Goal: Task Accomplishment & Management: Manage account settings

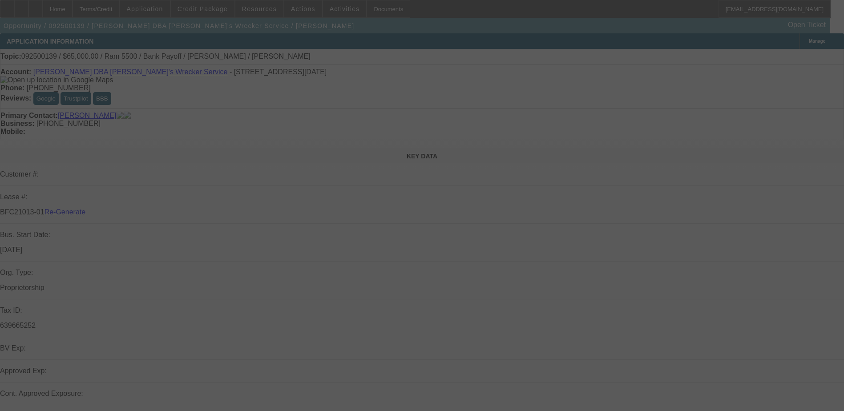
select select "3"
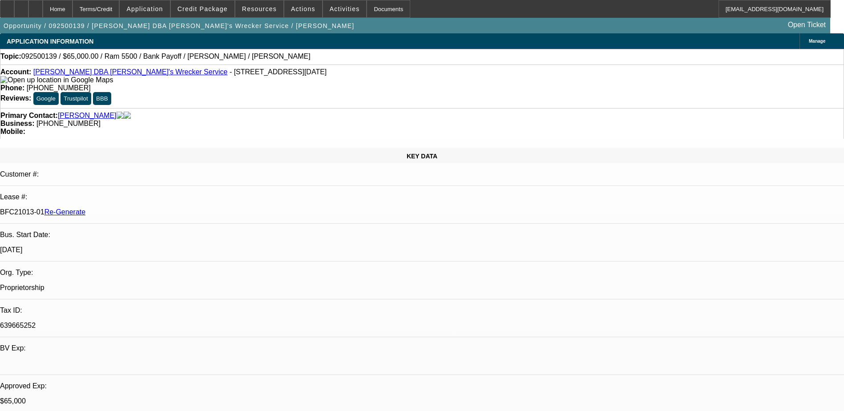
select select "0"
select select "1"
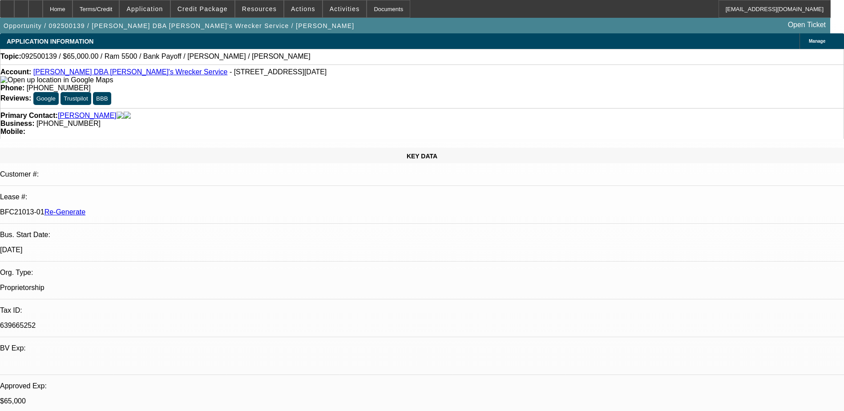
select select "6"
click at [371, 8] on div "Documents" at bounding box center [388, 9] width 44 height 18
click at [330, 6] on span "Activities" at bounding box center [345, 8] width 30 height 7
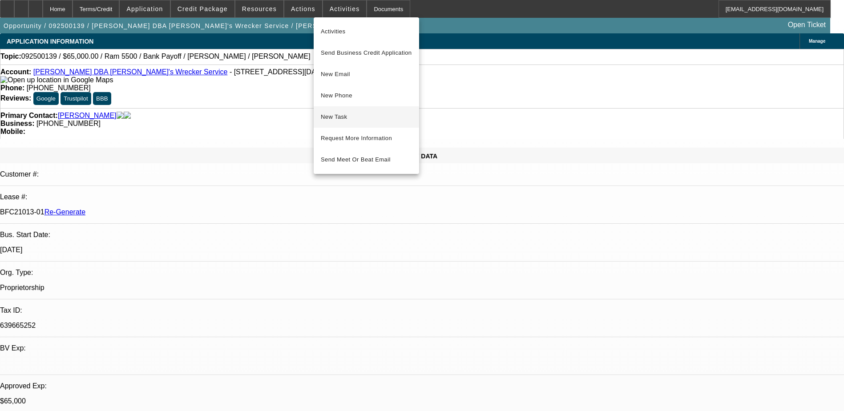
click at [360, 118] on span "New Task" at bounding box center [366, 117] width 91 height 11
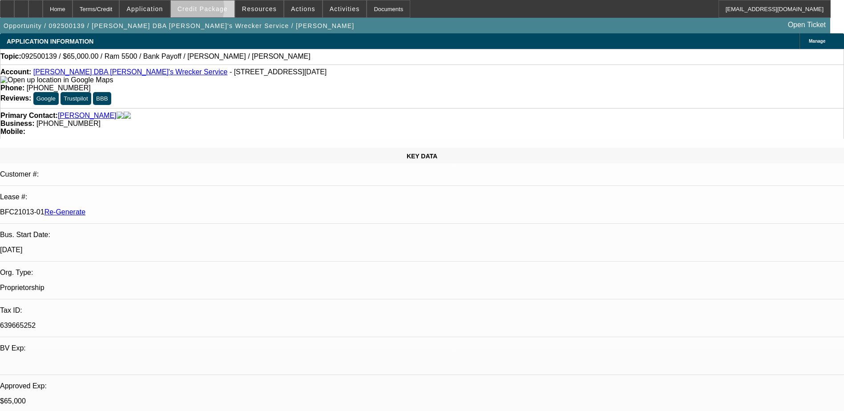
click at [201, 10] on span "Credit Package" at bounding box center [202, 8] width 50 height 7
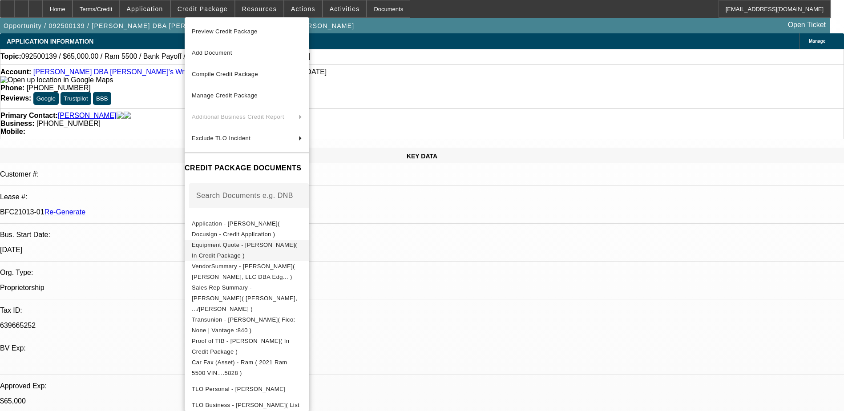
click at [252, 253] on button "Equipment Quote - Andrew Michael Mokoro( In Credit Package )" at bounding box center [247, 250] width 125 height 21
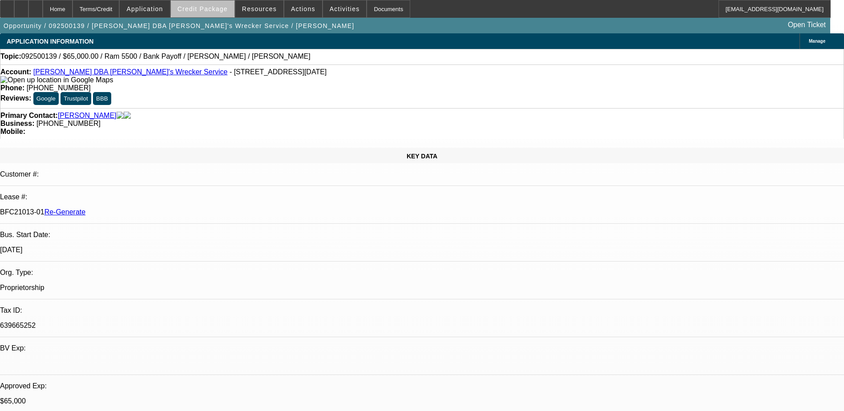
click at [221, 9] on span "Credit Package" at bounding box center [202, 8] width 50 height 7
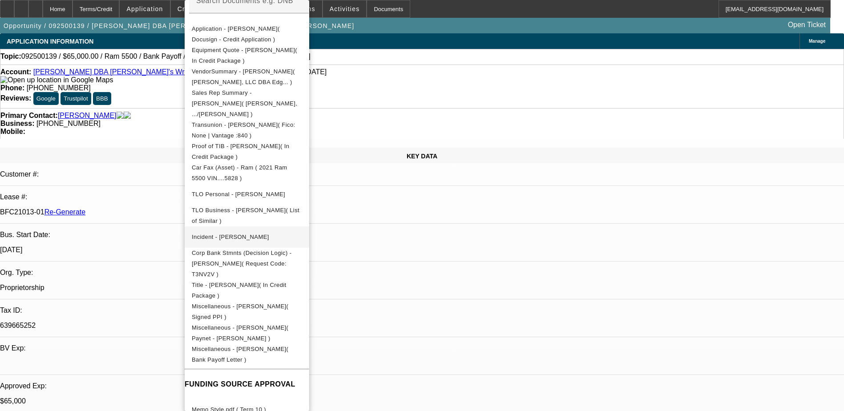
scroll to position [178, 0]
click at [288, 345] on span "Miscellaneous - Andrew Michael Mokoro( Bank Payoff Letter )" at bounding box center [240, 353] width 97 height 17
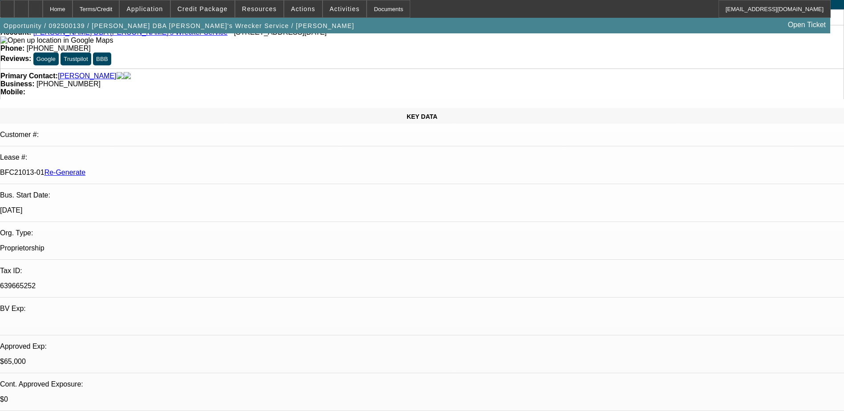
scroll to position [89, 0]
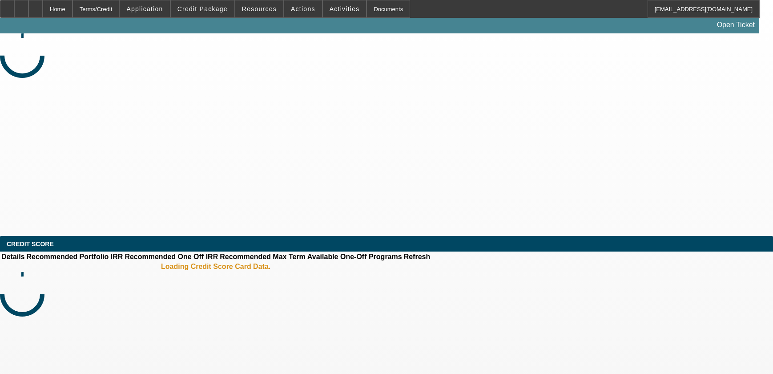
select select "3"
select select "0"
select select "6"
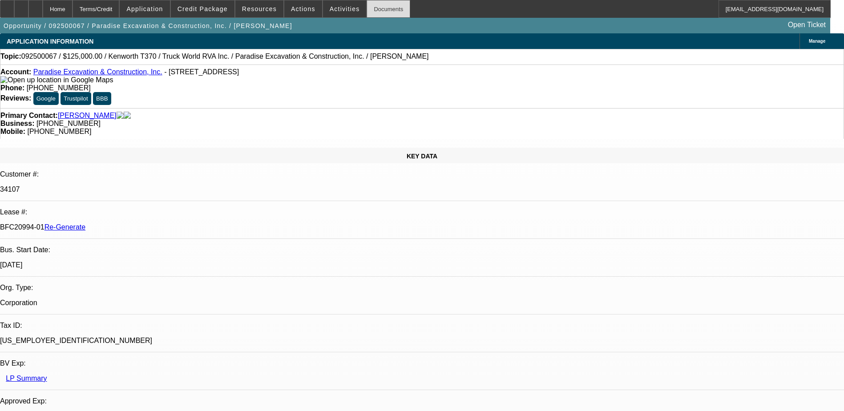
click at [366, 7] on div "Documents" at bounding box center [388, 9] width 44 height 18
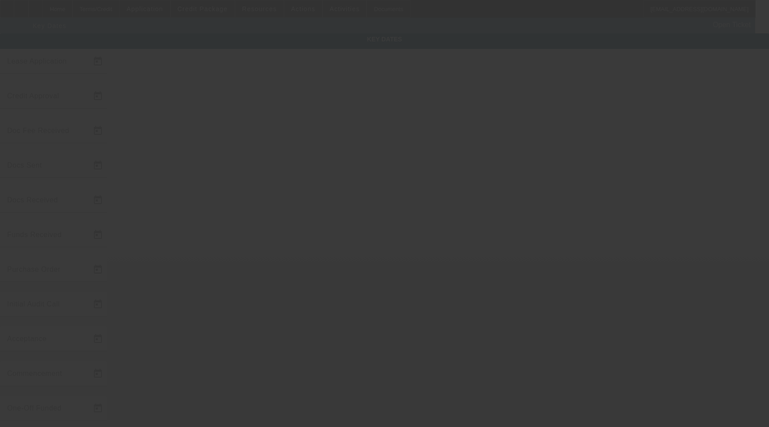
type input "9/4/2025"
type input "9/5/2025"
type input "9/11/2025"
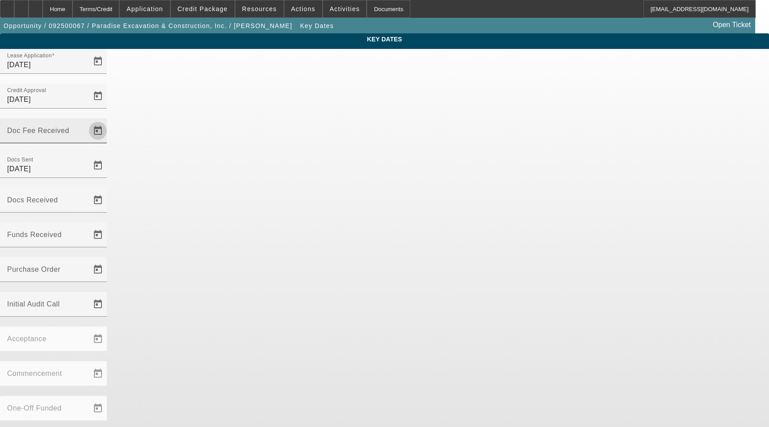
click at [109, 120] on span "Open calendar" at bounding box center [97, 130] width 21 height 21
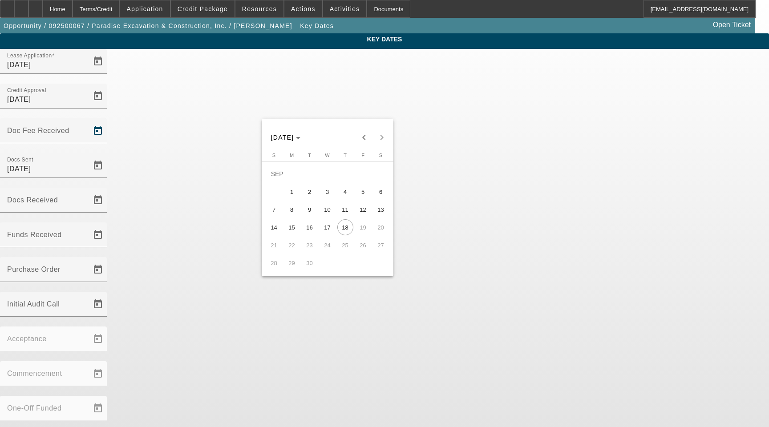
click at [348, 212] on span "11" at bounding box center [345, 209] width 16 height 16
type input "9/11/2025"
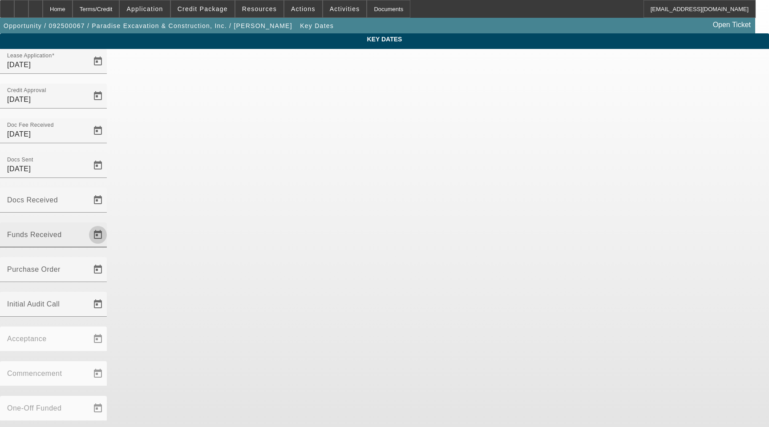
click at [109, 224] on span "Open calendar" at bounding box center [97, 234] width 21 height 21
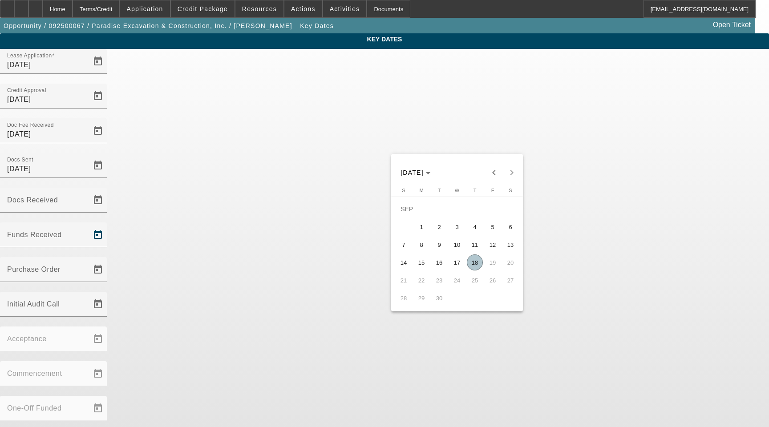
click at [479, 267] on span "18" at bounding box center [475, 262] width 16 height 16
type input "[DATE]"
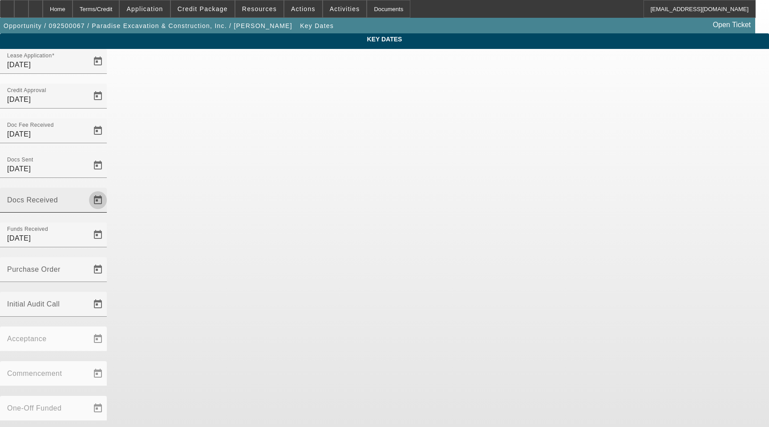
click at [109, 189] on span "Open calendar" at bounding box center [97, 199] width 21 height 21
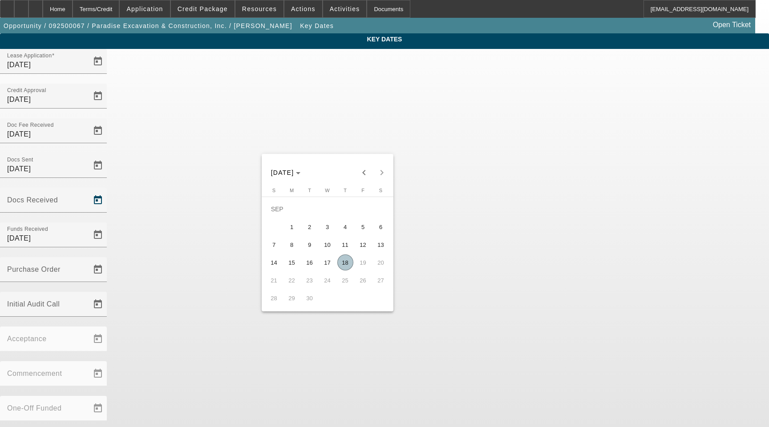
click at [290, 266] on span "15" at bounding box center [292, 262] width 16 height 16
type input "9/15/2025"
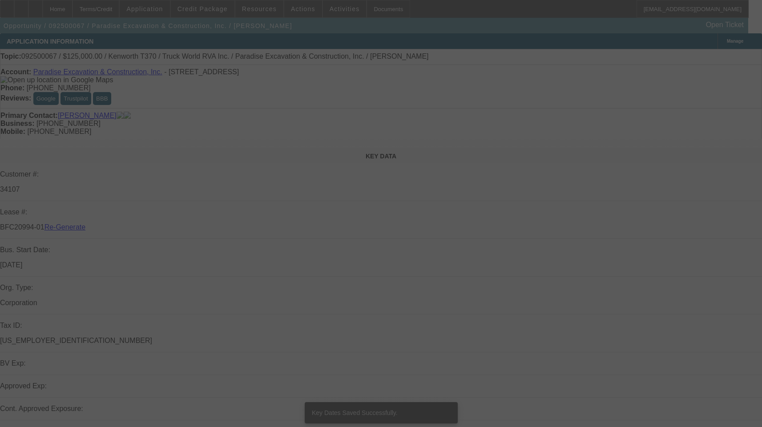
select select "3"
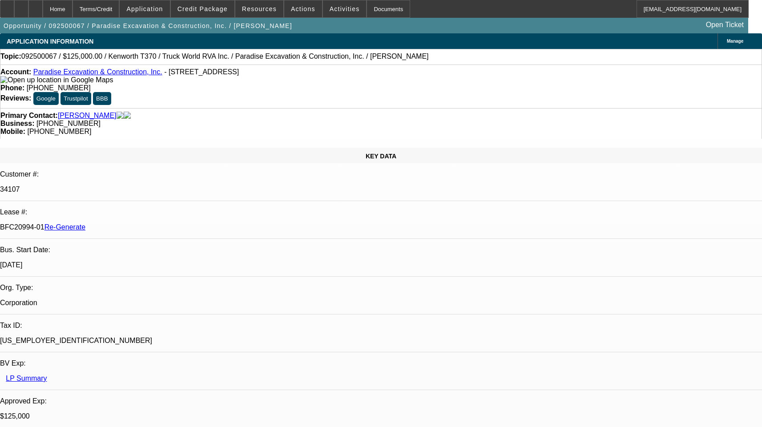
select select "0"
select select "1"
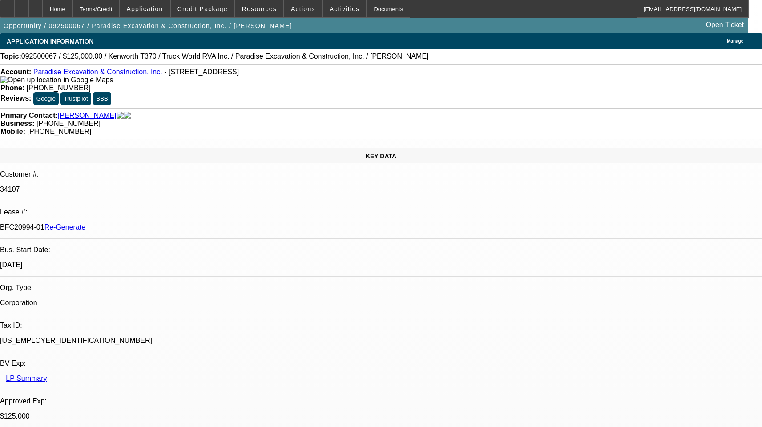
select select "6"
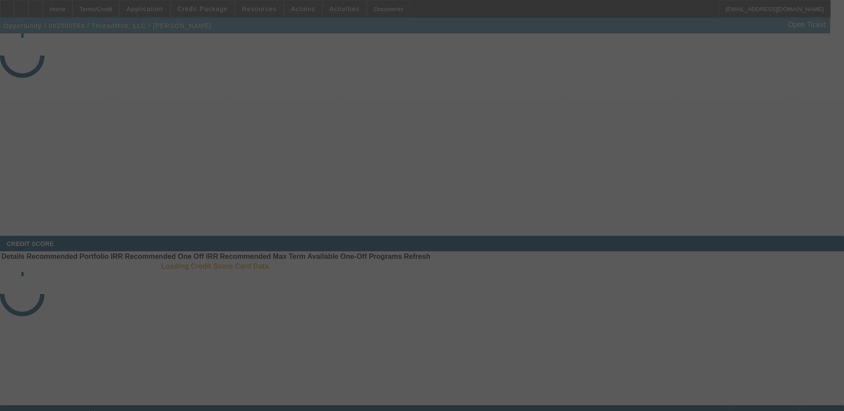
select select "3"
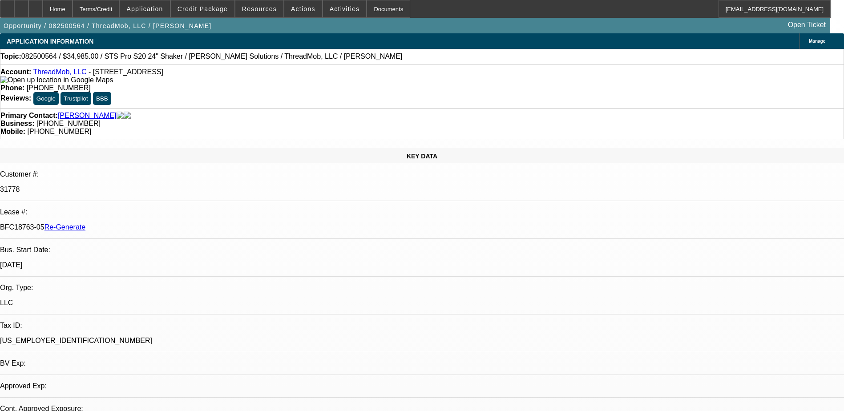
select select "0"
select select "1"
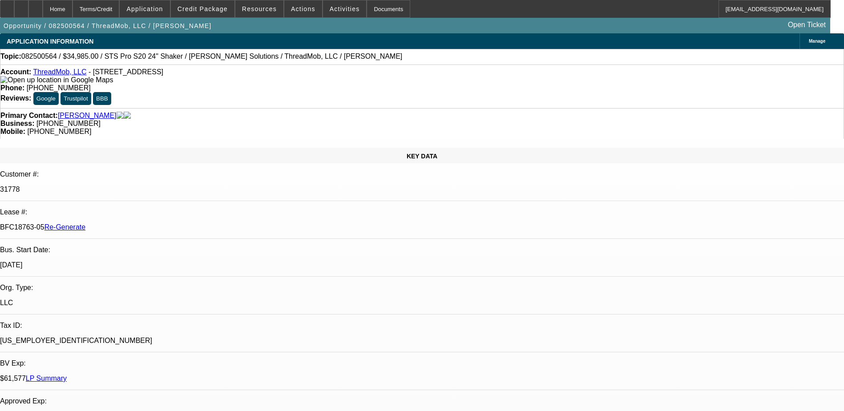
select select "6"
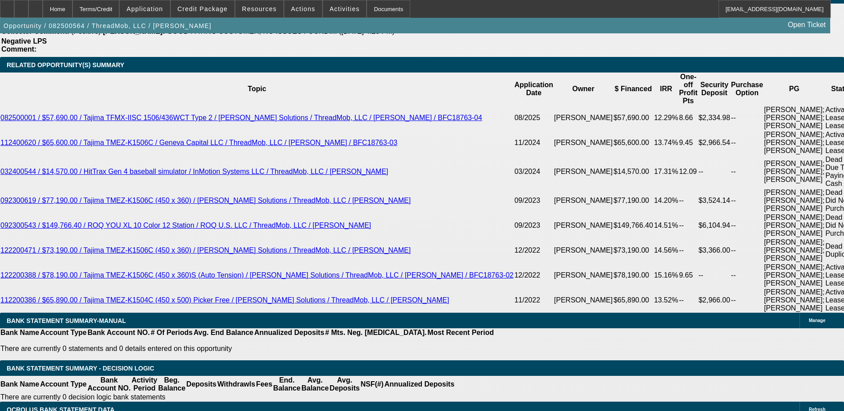
scroll to position [1735, 0]
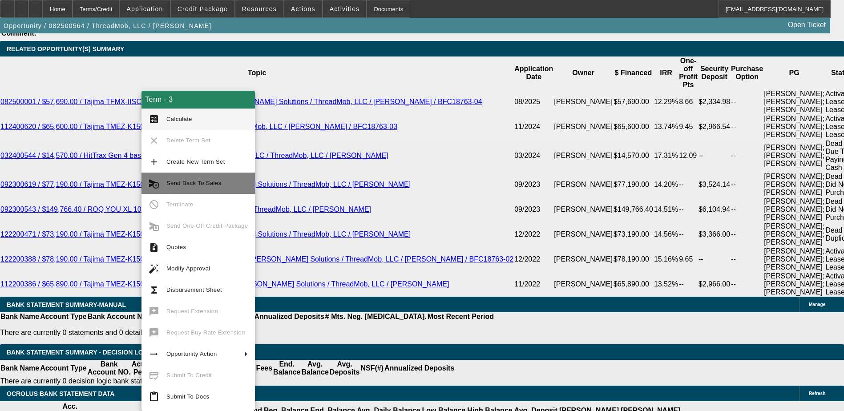
click at [175, 178] on span "Send Back To Sales" at bounding box center [206, 183] width 81 height 11
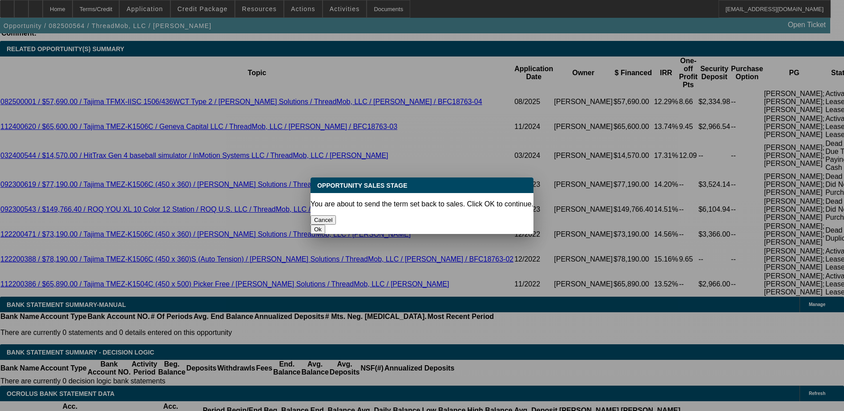
scroll to position [0, 0]
click at [486, 328] on div at bounding box center [422, 205] width 844 height 411
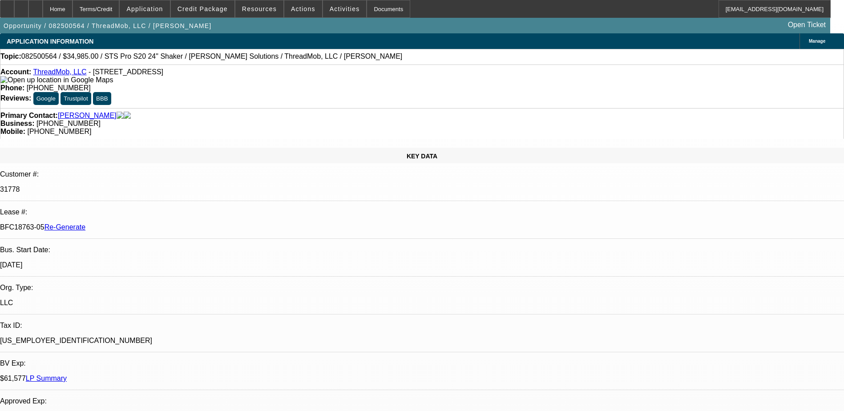
scroll to position [1735, 0]
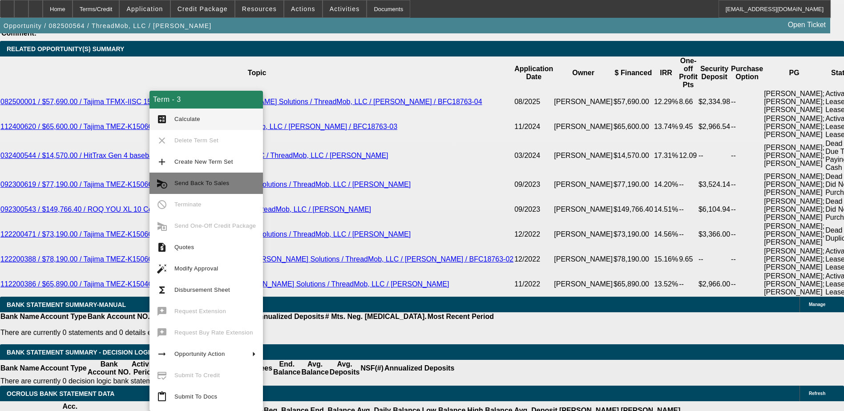
click at [174, 187] on button "cancel_schedule_send Send Back To Sales" at bounding box center [205, 183] width 113 height 21
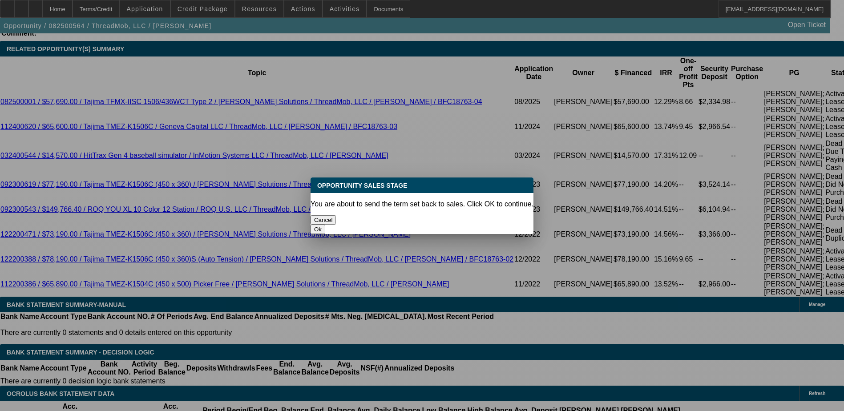
scroll to position [0, 0]
click at [325, 225] on button "Ok" at bounding box center [317, 229] width 15 height 9
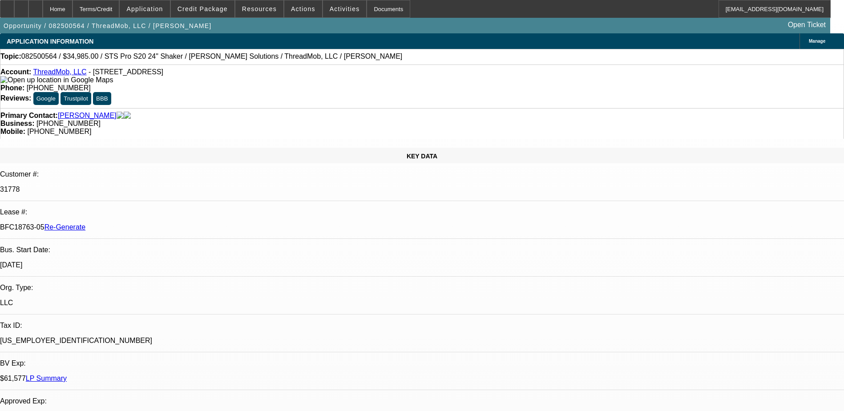
type textarea "customer is adding equipment, need new terms"
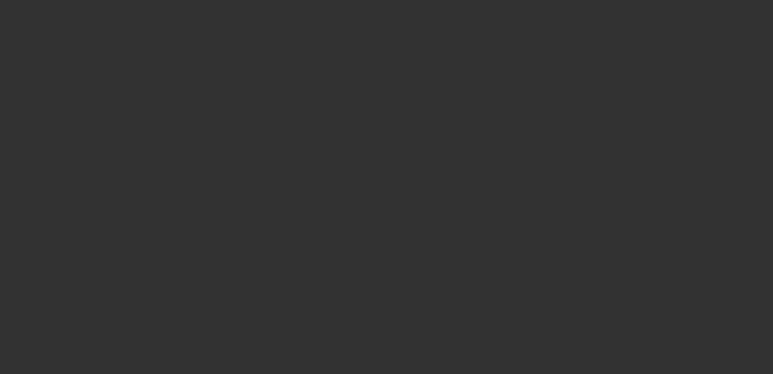
select select "3"
select select "0"
select select "6"
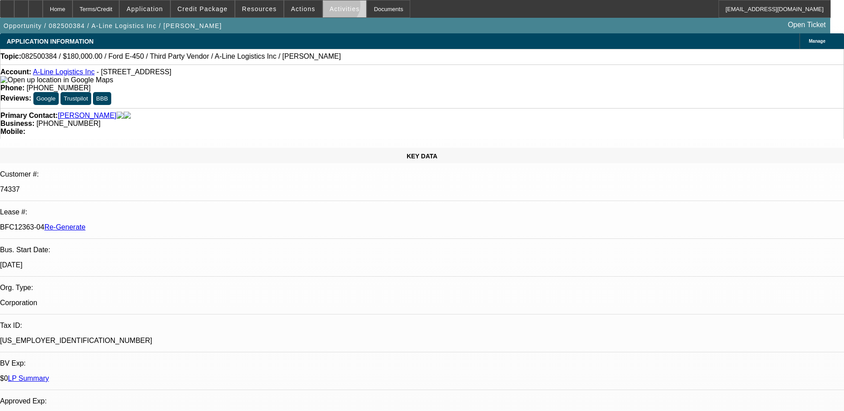
click at [330, 7] on span "Activities" at bounding box center [345, 8] width 30 height 7
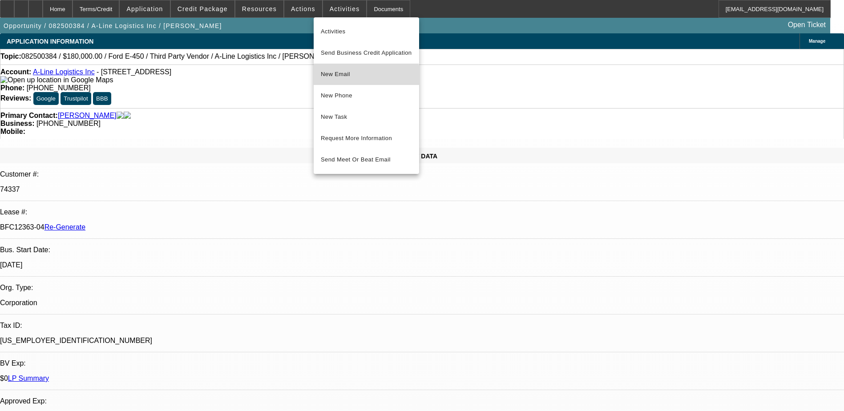
click at [350, 77] on span "New Email" at bounding box center [366, 74] width 91 height 11
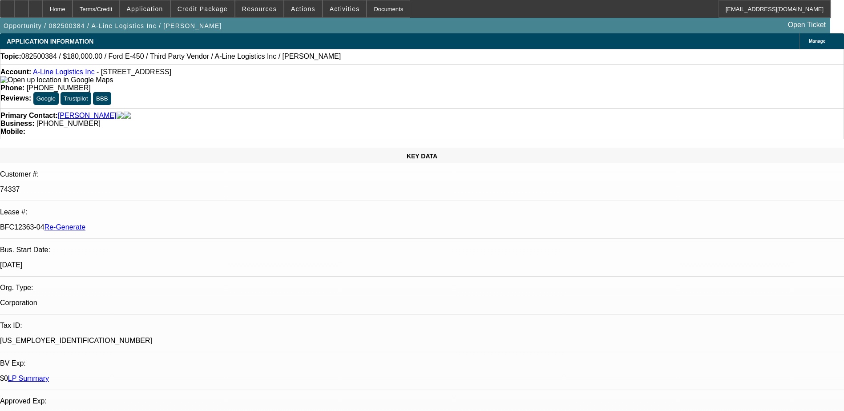
drag, startPoint x: 103, startPoint y: 151, endPoint x: 142, endPoint y: 150, distance: 38.7
click at [142, 223] on div "BFC12363-04 Re-Generate" at bounding box center [422, 227] width 844 height 8
copy p "BFC12363-04"
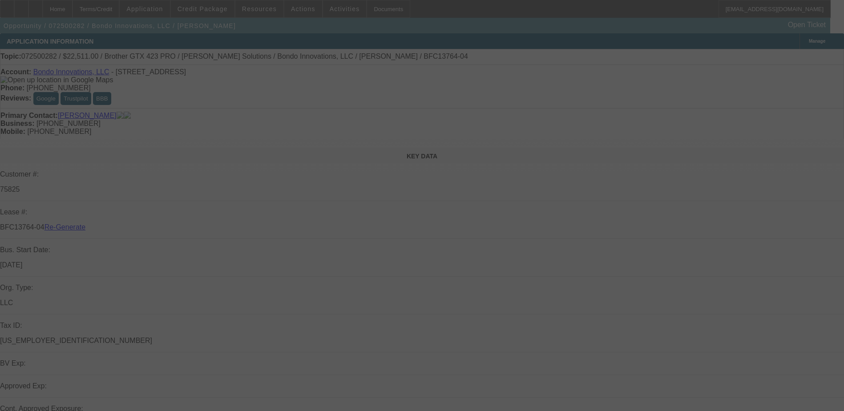
select select "4"
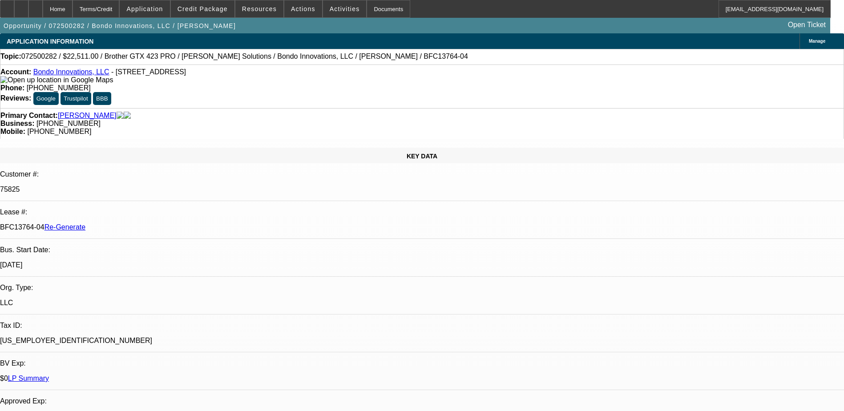
select select "0"
select select "0.1"
select select "1"
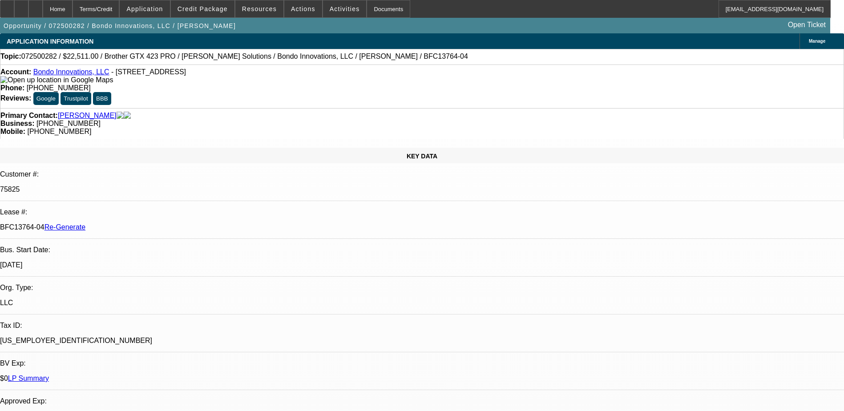
select select "4"
click at [370, 7] on div "Documents" at bounding box center [388, 9] width 44 height 18
click at [43, 7] on div at bounding box center [35, 9] width 14 height 18
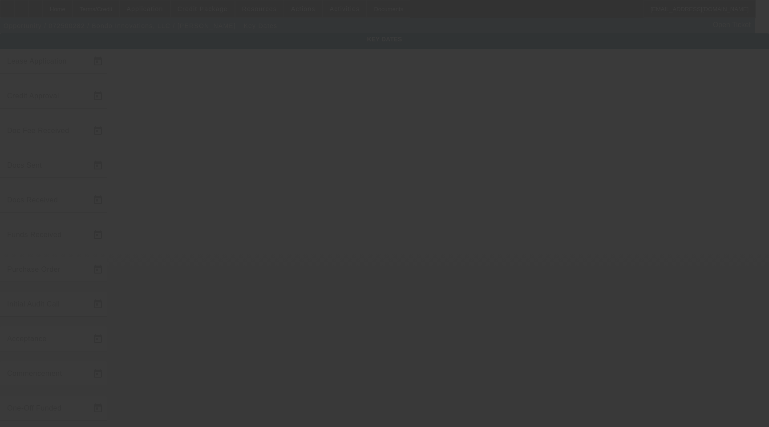
type input "7/14/2025"
type input "7/15/2025"
type input "7/16/2025"
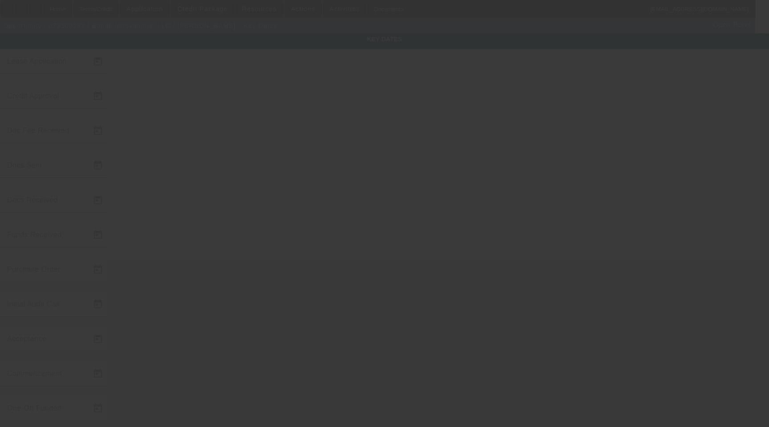
type input "7/16/2025"
type input "8/13/2025"
type input "9/1/2025"
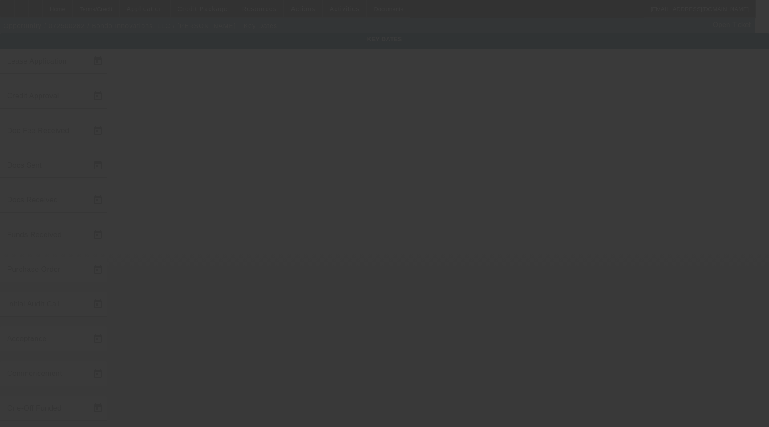
type input "10/1/2025"
type input "9/15/2025"
type input "8/19/2025"
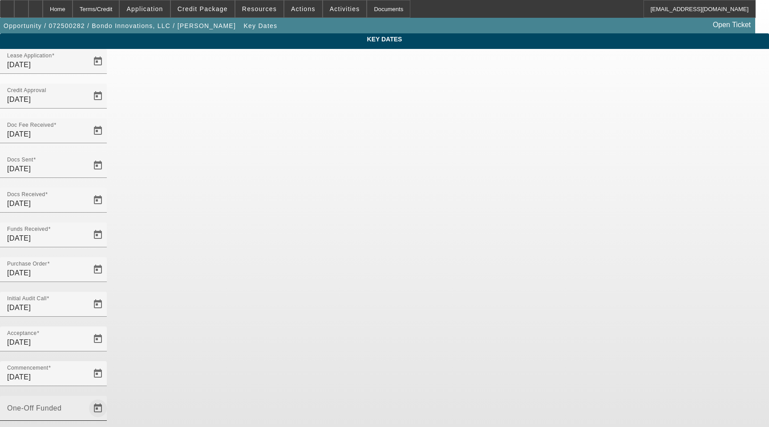
click at [109, 398] on span "Open calendar" at bounding box center [97, 408] width 21 height 21
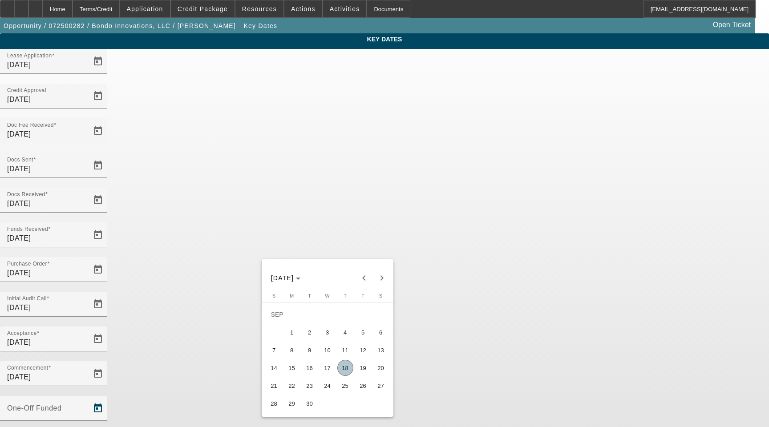
click at [314, 372] on span "16" at bounding box center [310, 368] width 16 height 16
type input "9/16/2025"
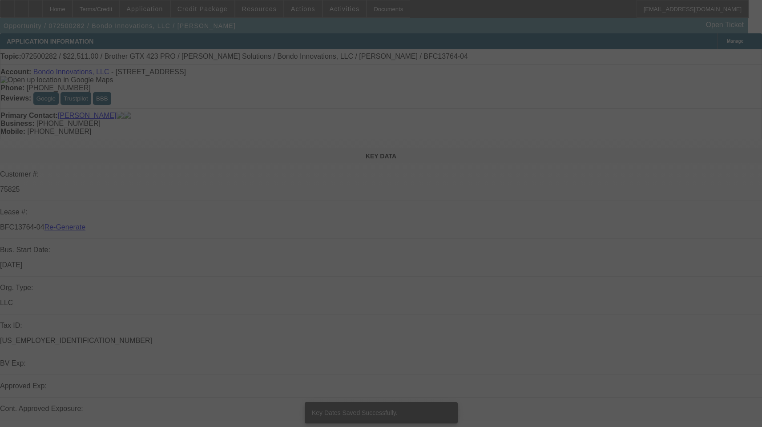
select select "4"
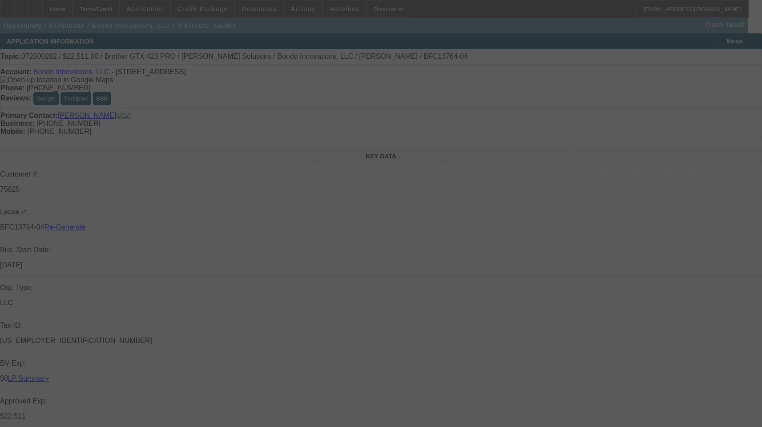
select select "0"
select select "0.1"
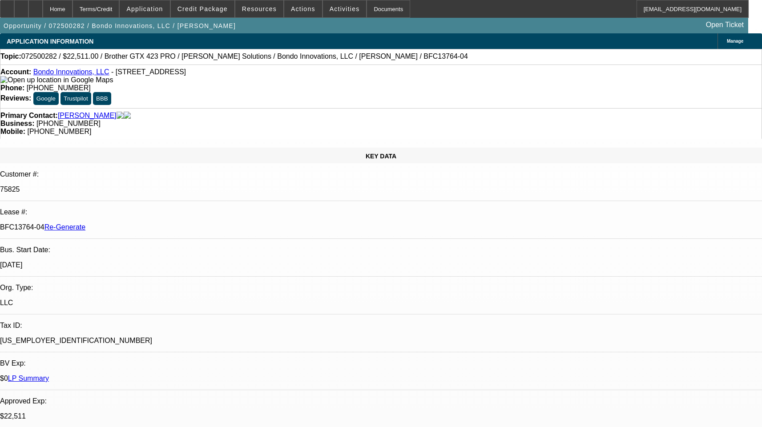
select select "1"
select select "4"
click at [301, 10] on span "Actions" at bounding box center [303, 8] width 24 height 7
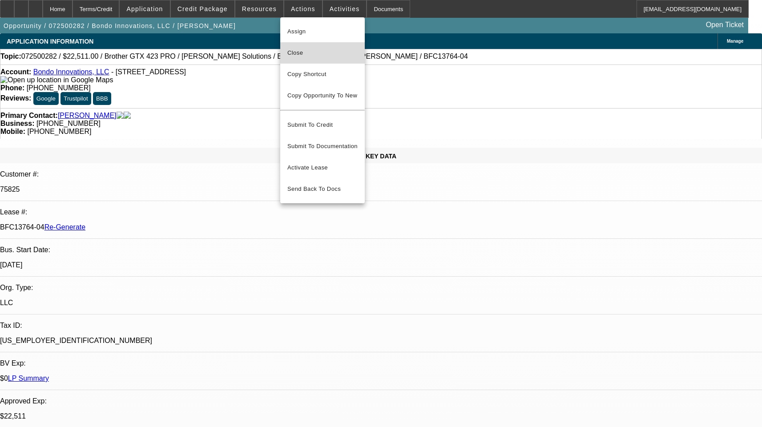
click at [307, 57] on span "Close" at bounding box center [322, 53] width 70 height 11
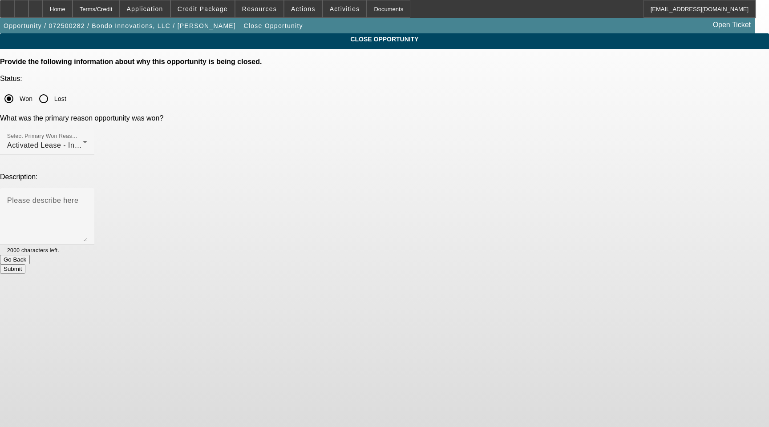
click at [25, 264] on button "Submit" at bounding box center [12, 268] width 25 height 9
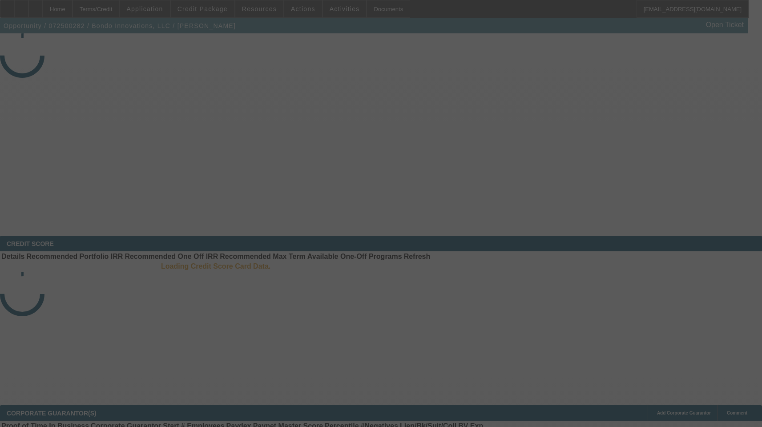
select select "4"
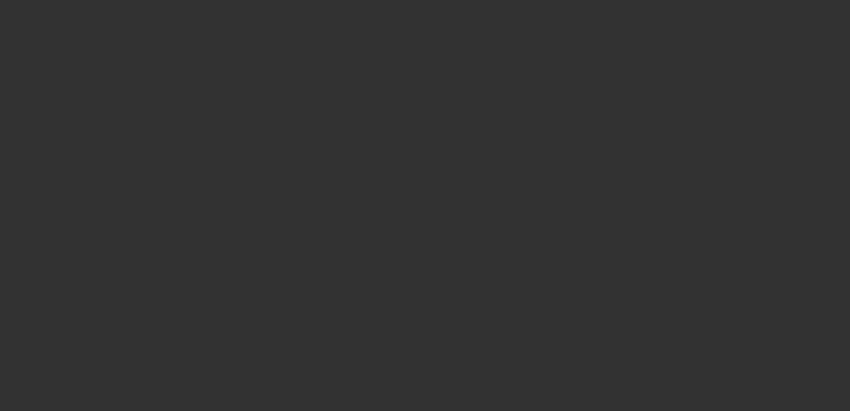
select select "4"
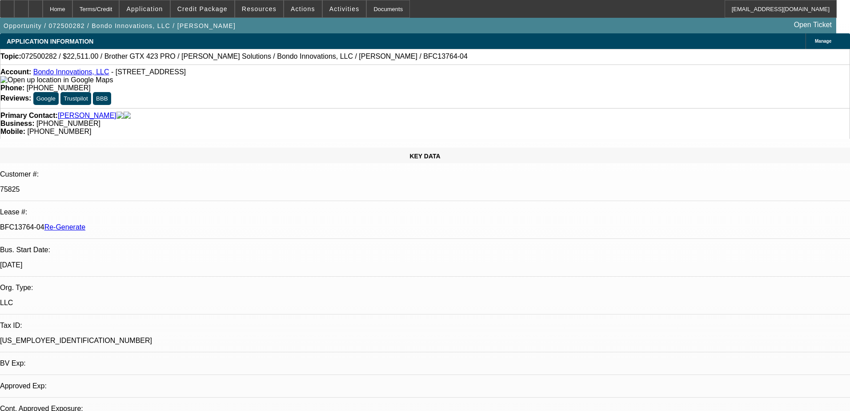
select select "0"
select select "0.1"
select select "4"
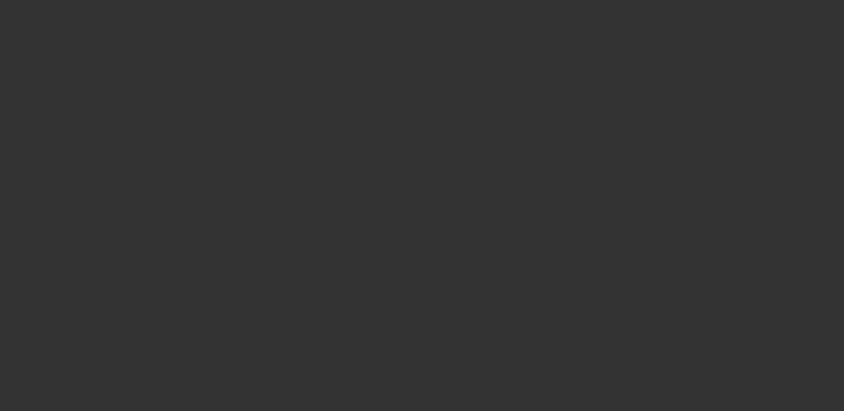
select select "4"
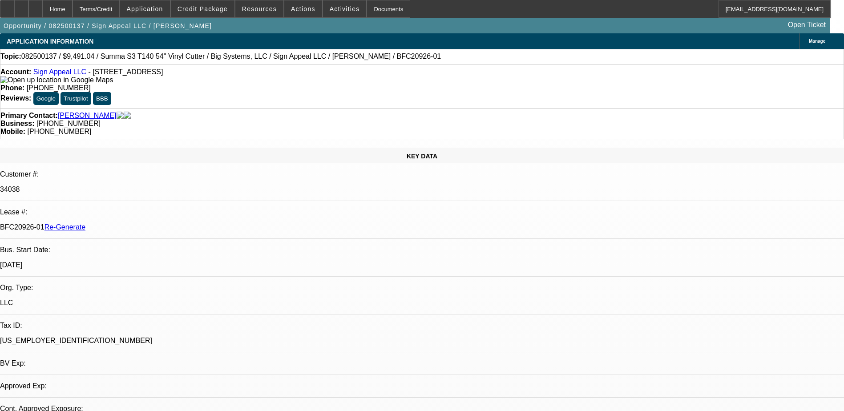
select select "0"
select select "6"
click at [371, 9] on div "Documents" at bounding box center [388, 9] width 44 height 18
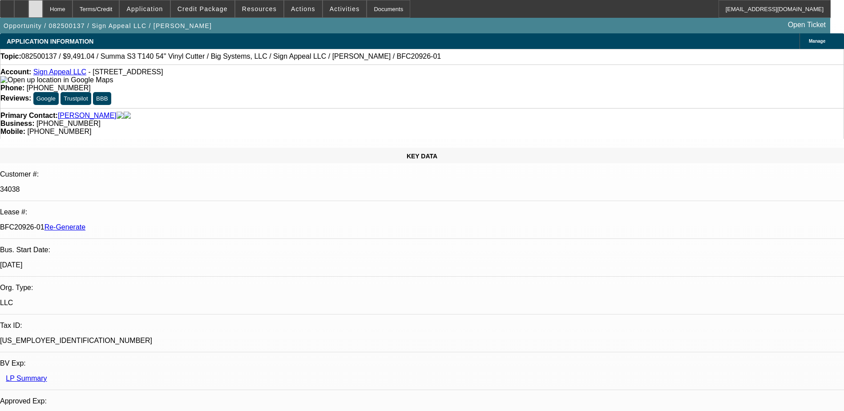
click at [43, 7] on div at bounding box center [35, 9] width 14 height 18
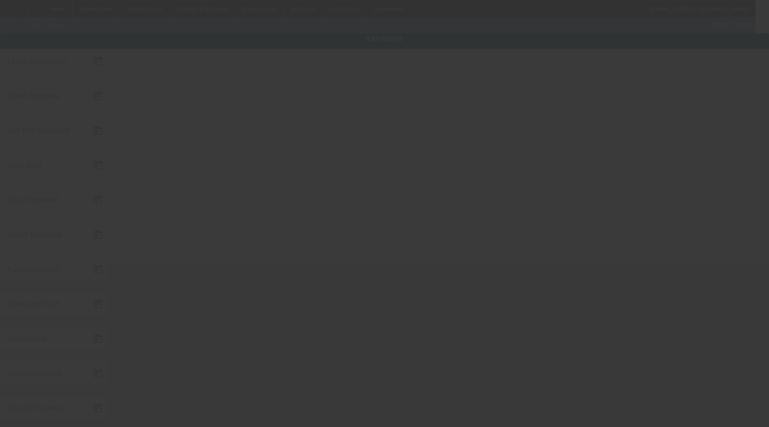
type input "[DATE]"
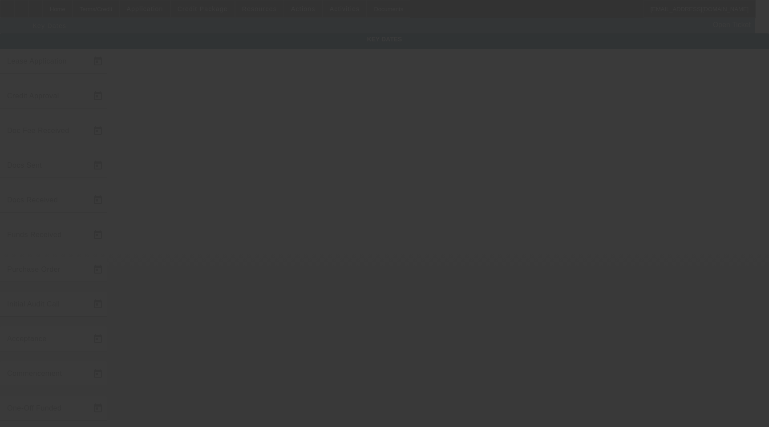
type input "[DATE]"
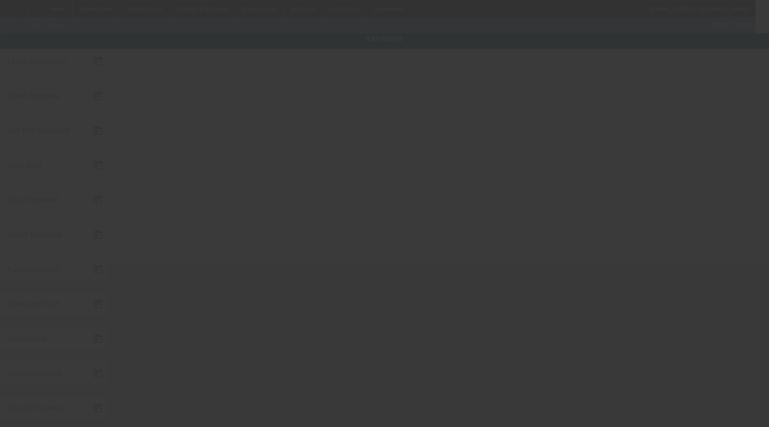
type input "[DATE]"
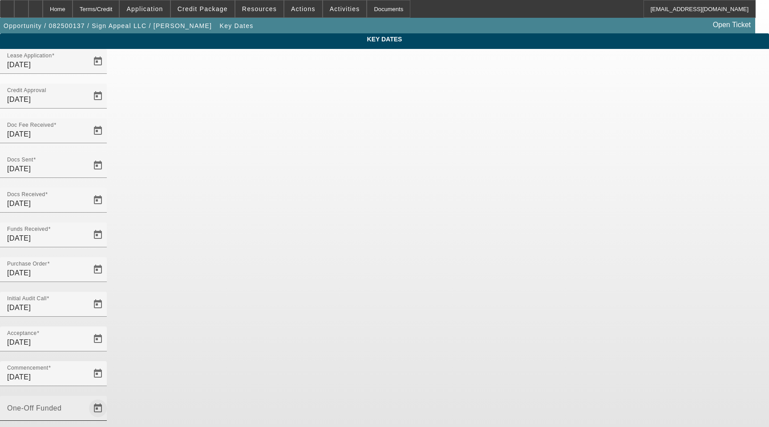
click at [109, 398] on span "Open calendar" at bounding box center [97, 408] width 21 height 21
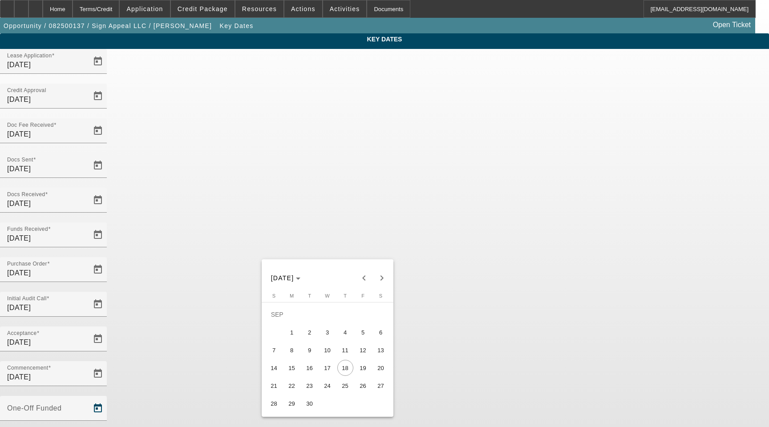
click at [310, 374] on span "16" at bounding box center [310, 368] width 16 height 16
type input "[DATE]"
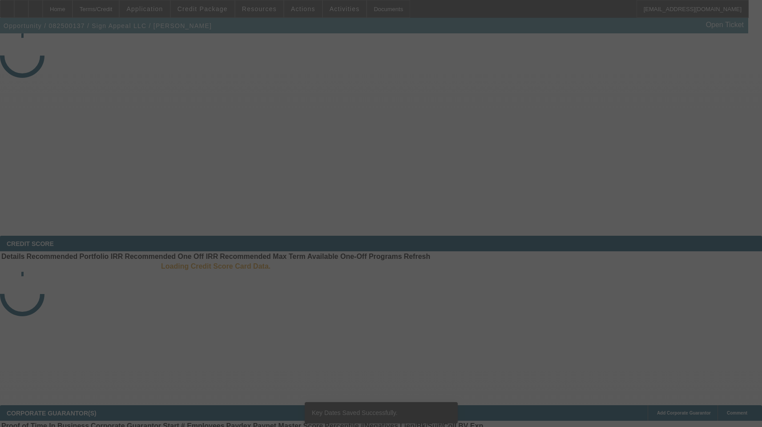
select select "4"
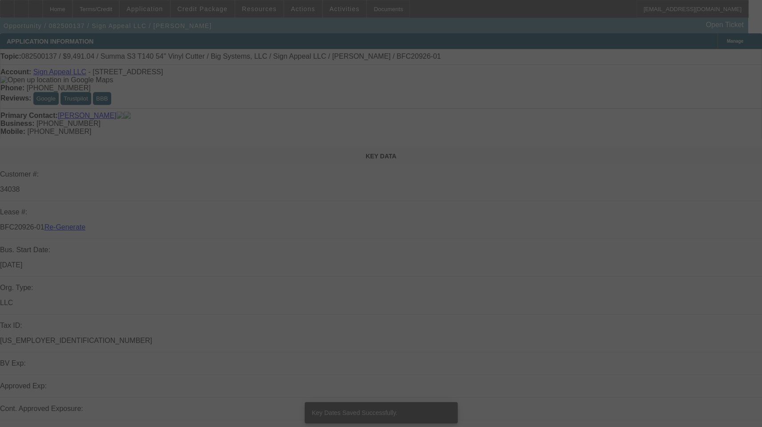
select select "0"
select select "6"
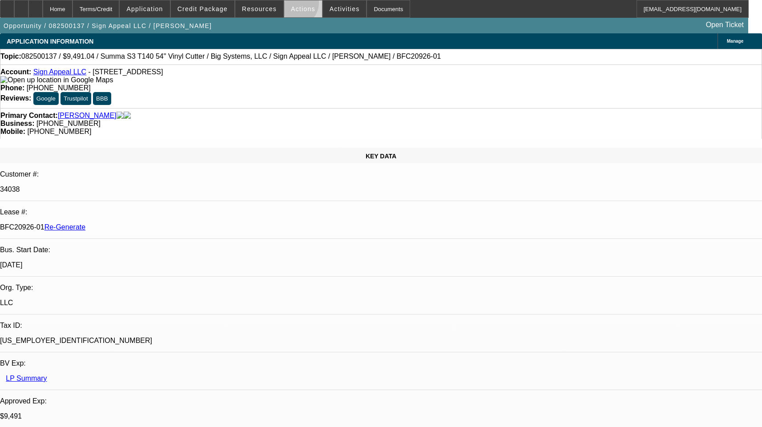
click at [291, 5] on span at bounding box center [303, 8] width 38 height 21
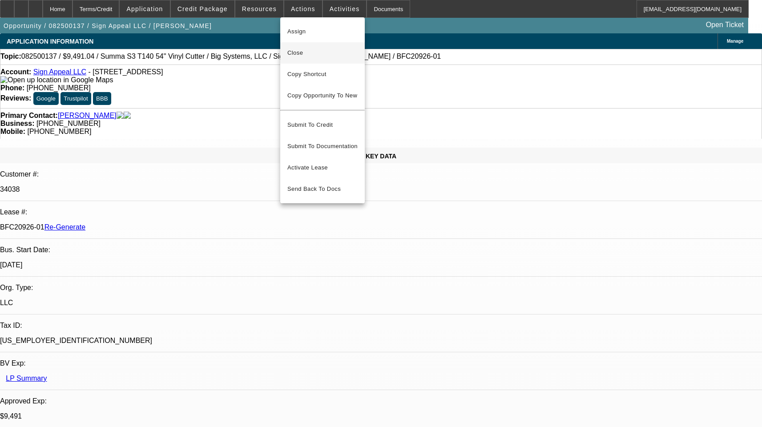
click at [305, 56] on span "Close" at bounding box center [322, 53] width 70 height 11
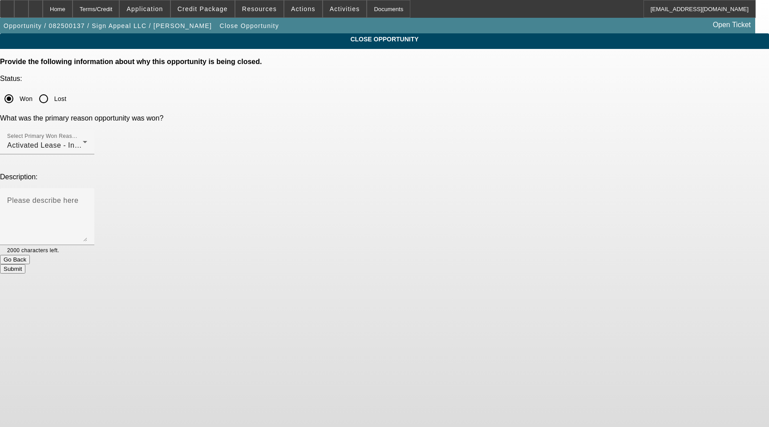
click at [25, 264] on button "Submit" at bounding box center [12, 268] width 25 height 9
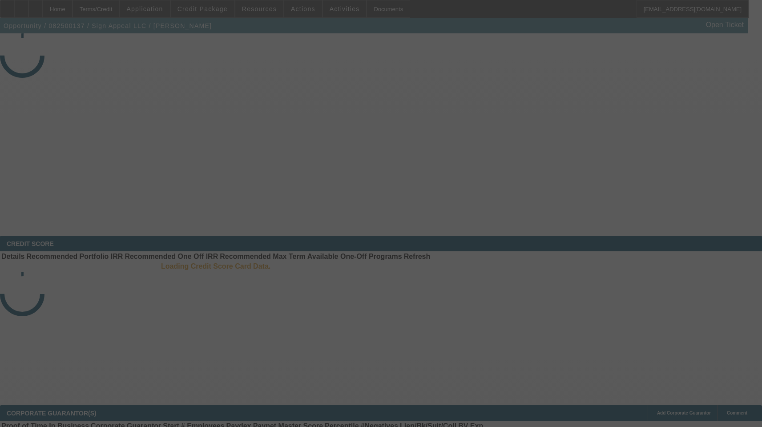
select select "4"
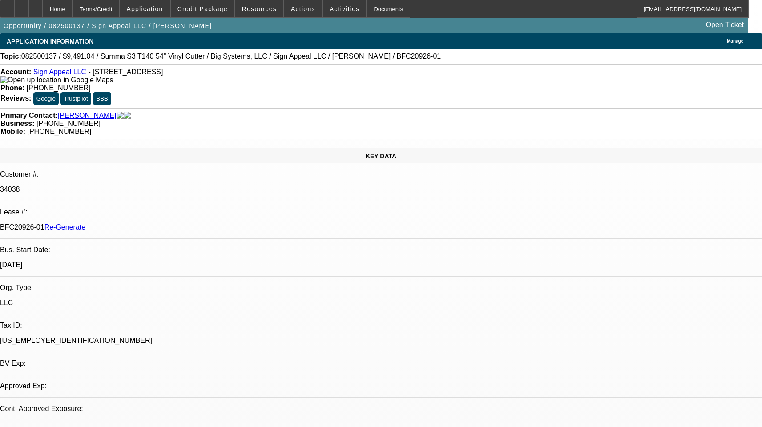
select select "0"
select select "1"
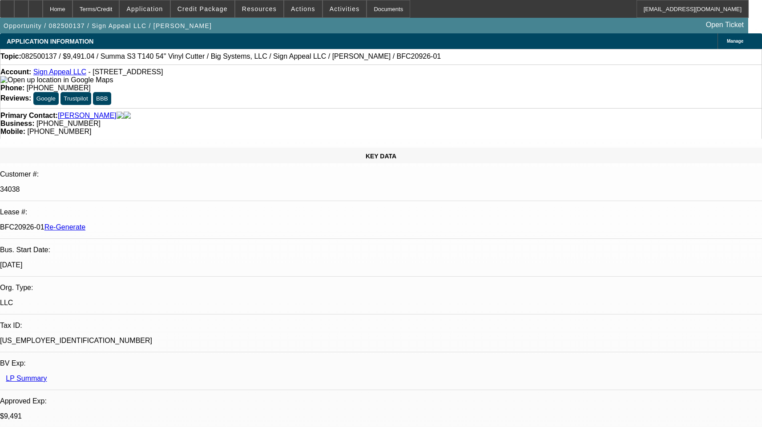
select select "6"
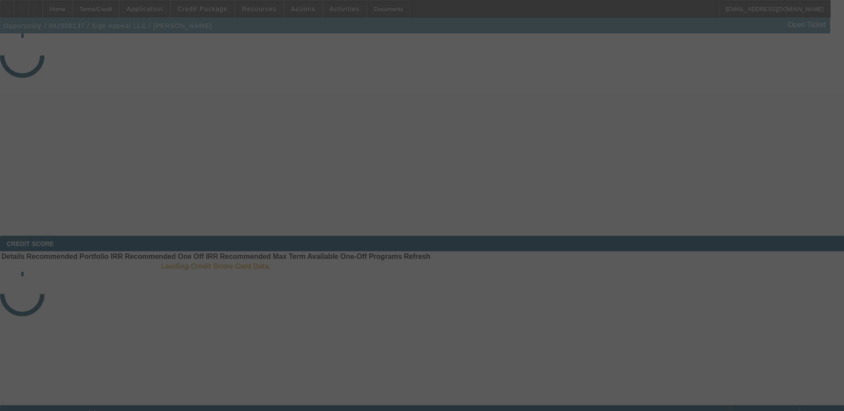
select select "4"
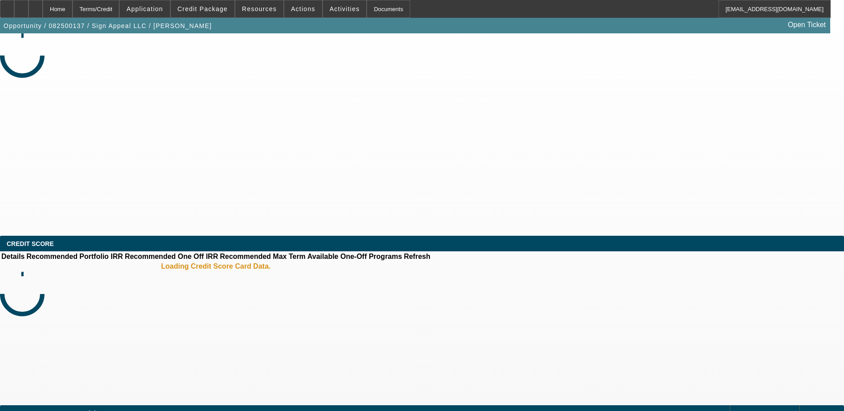
select select "0"
select select "6"
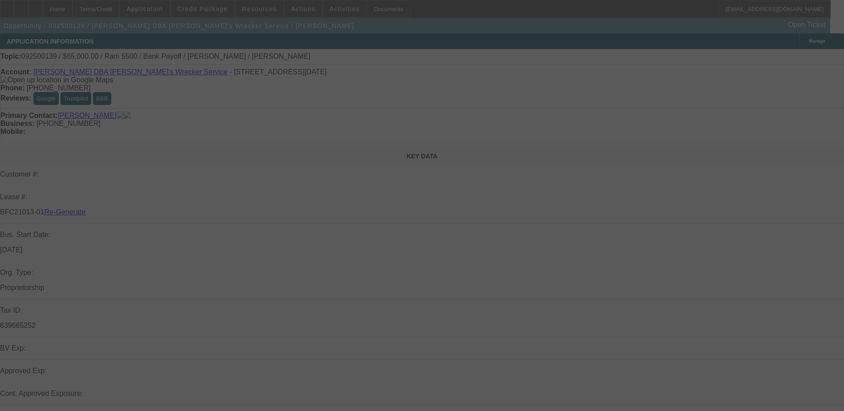
select select "3"
select select "0"
select select "6"
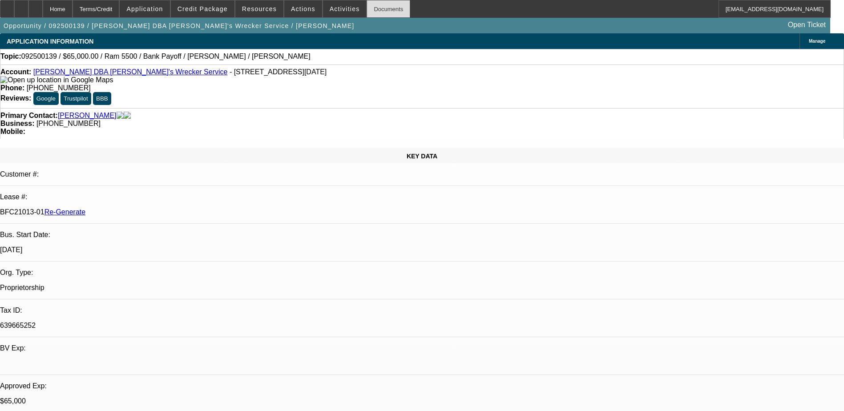
click at [376, 5] on div "Documents" at bounding box center [388, 9] width 44 height 18
click at [201, 3] on span at bounding box center [203, 8] width 64 height 21
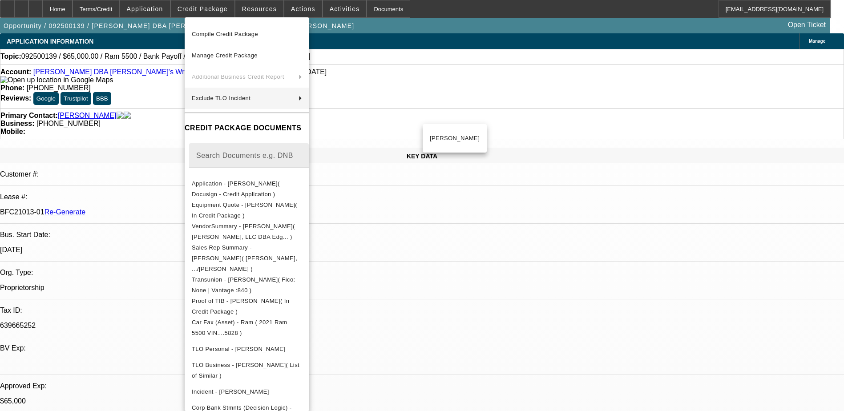
scroll to position [267, 0]
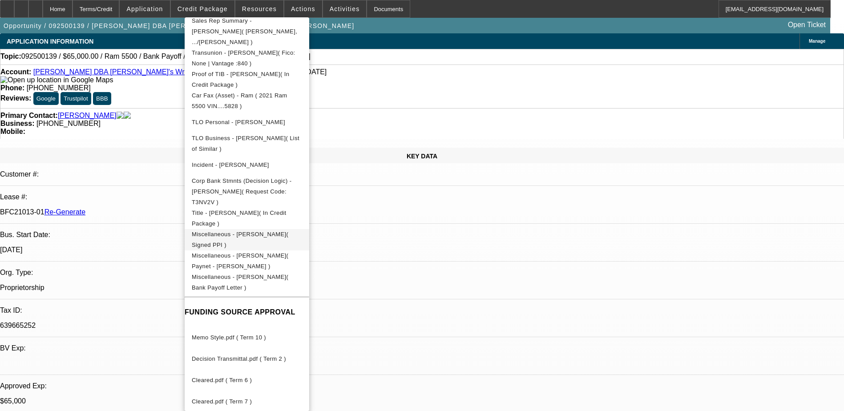
click at [288, 231] on span "Miscellaneous - Andrew Michael Mokoro( Signed PPI )" at bounding box center [240, 239] width 97 height 17
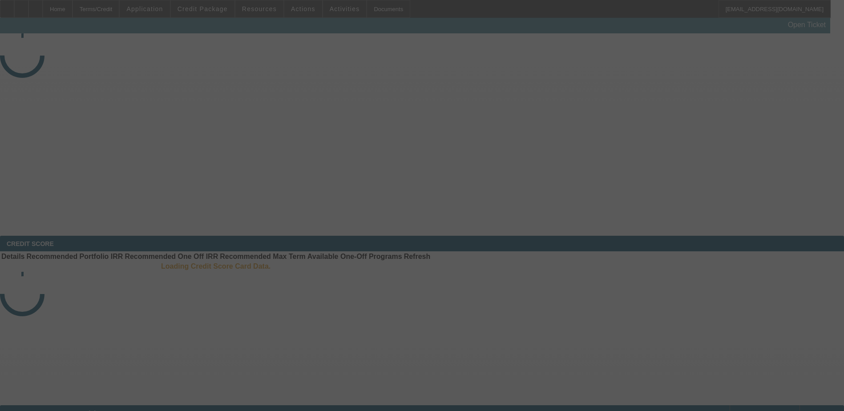
select select "3"
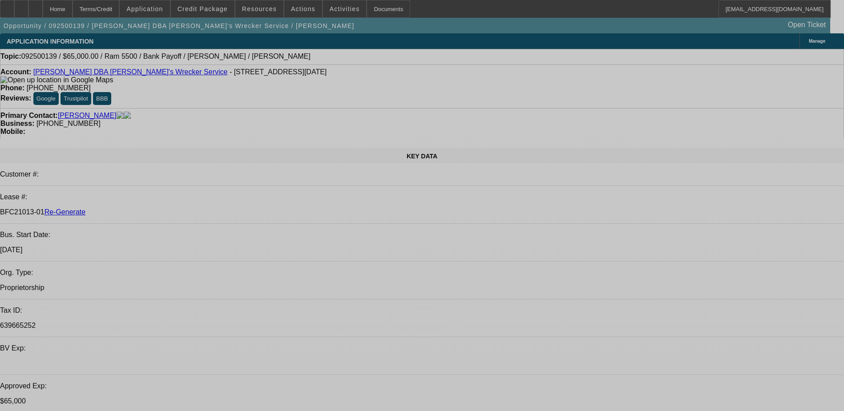
select select "0"
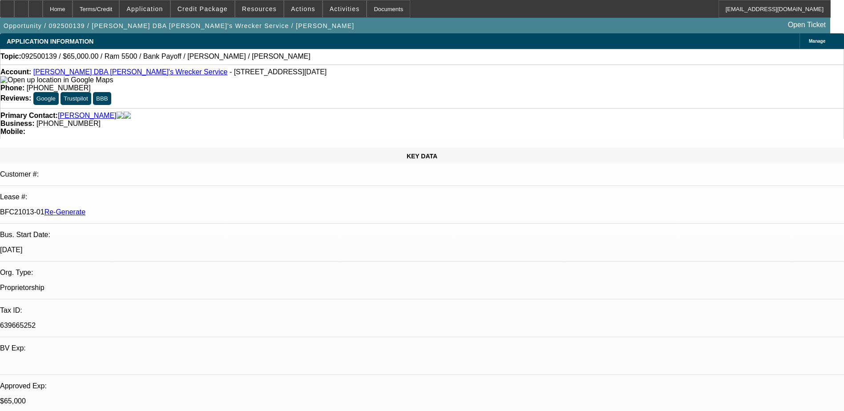
select select "0"
select select "1"
select select "6"
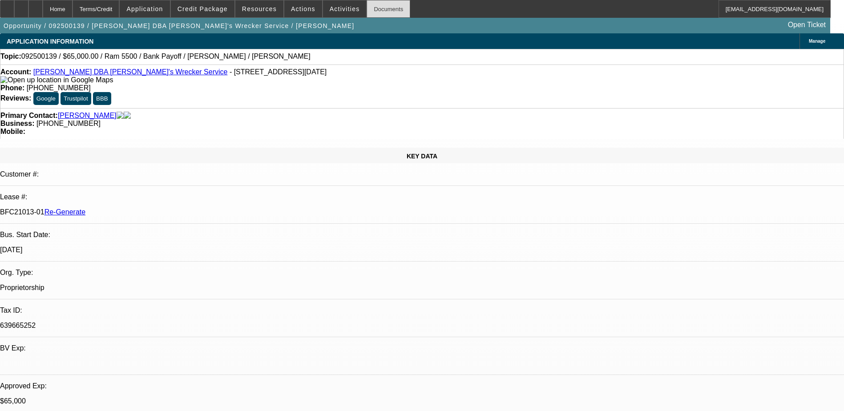
click at [372, 5] on div "Documents" at bounding box center [388, 9] width 44 height 18
click at [297, 7] on span "Actions" at bounding box center [303, 8] width 24 height 7
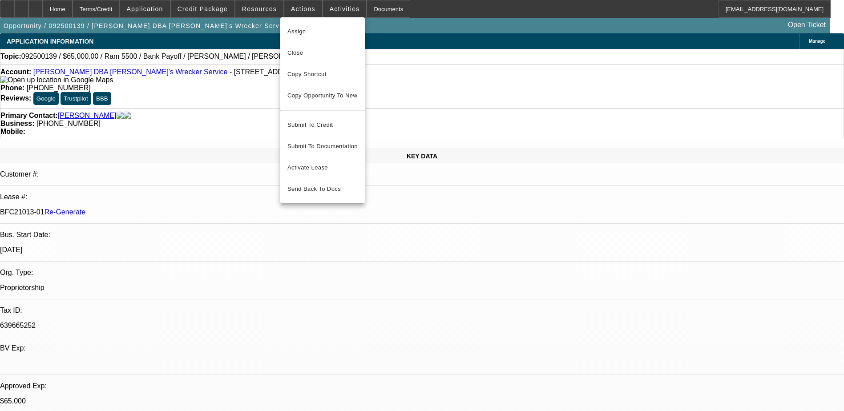
click at [327, 8] on div at bounding box center [422, 205] width 844 height 411
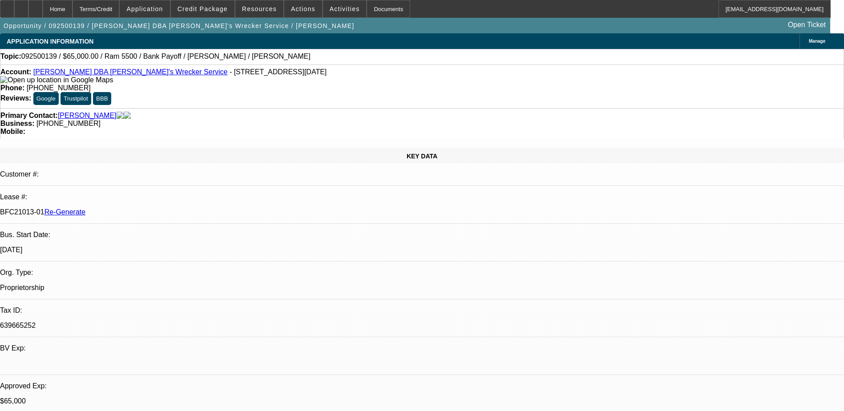
click at [330, 8] on span "Activities" at bounding box center [345, 8] width 30 height 7
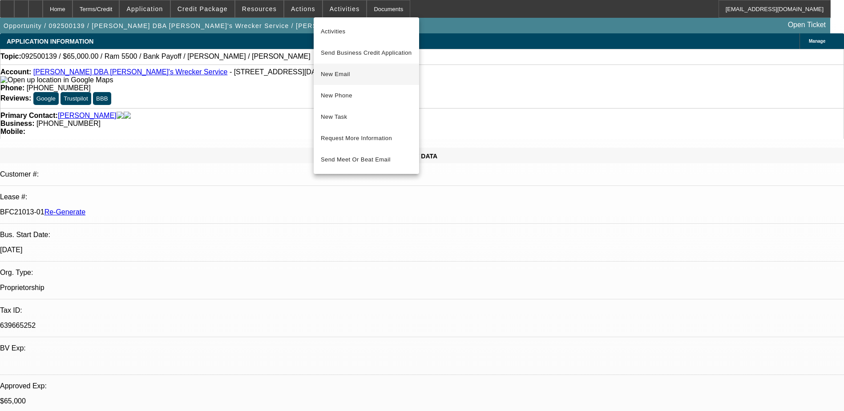
click at [326, 78] on span "New Email" at bounding box center [366, 74] width 91 height 11
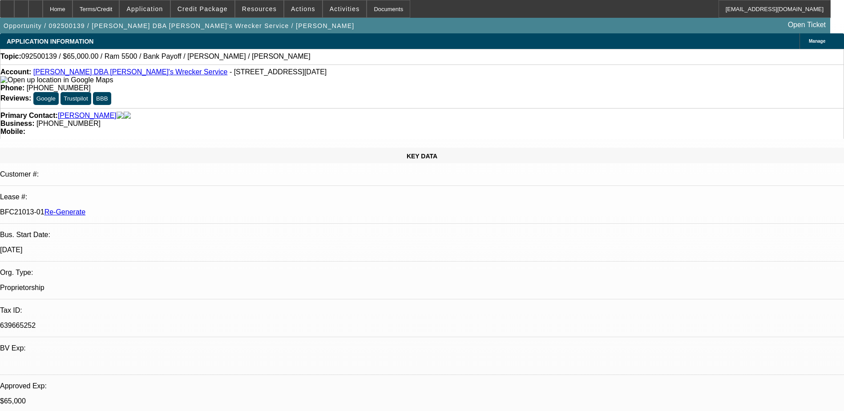
drag, startPoint x: 103, startPoint y: 158, endPoint x: 141, endPoint y: 156, distance: 37.4
click at [141, 208] on div "BFC21013-01 Re-Generate" at bounding box center [422, 212] width 844 height 8
copy p "BFC21013-01"
click at [382, 9] on div "Documents" at bounding box center [388, 9] width 44 height 18
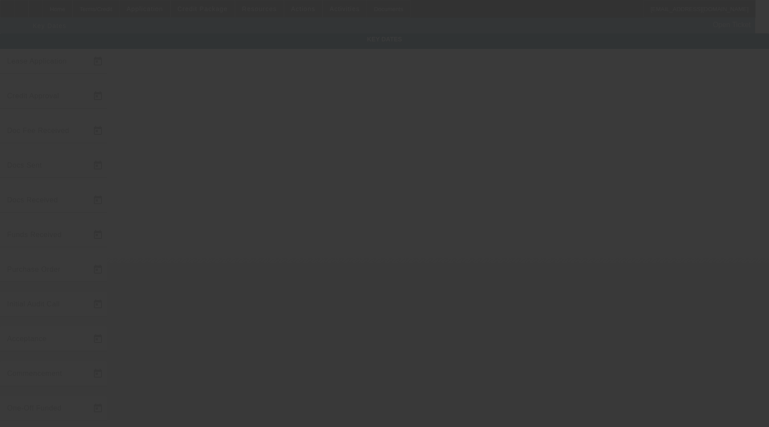
type input "[DATE]"
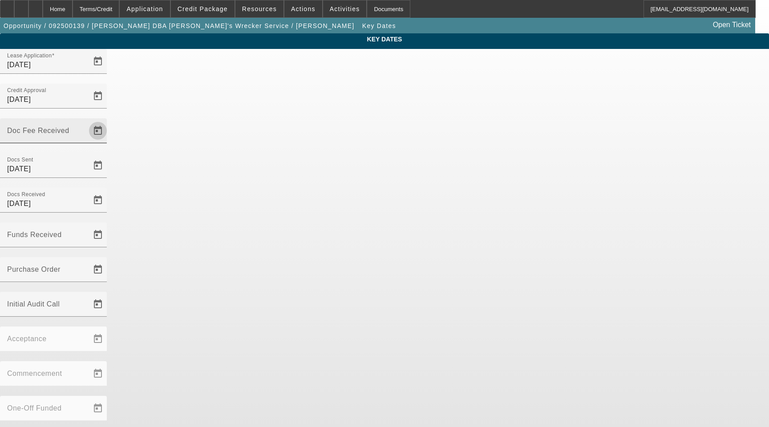
click at [109, 120] on span "Open calendar" at bounding box center [97, 130] width 21 height 21
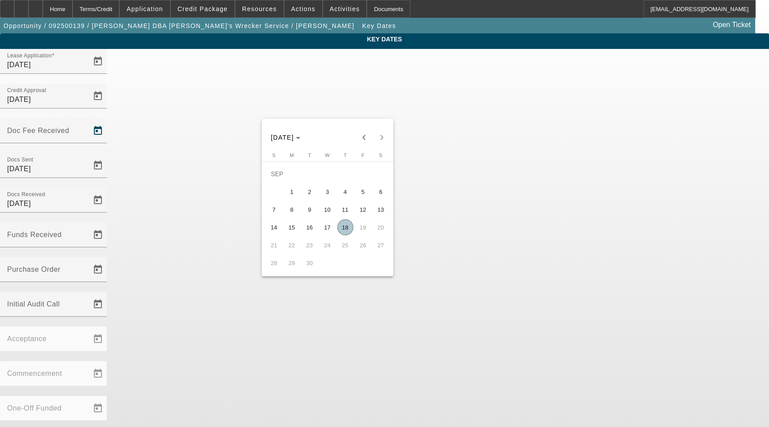
click at [349, 225] on span "18" at bounding box center [345, 227] width 16 height 16
type input "[DATE]"
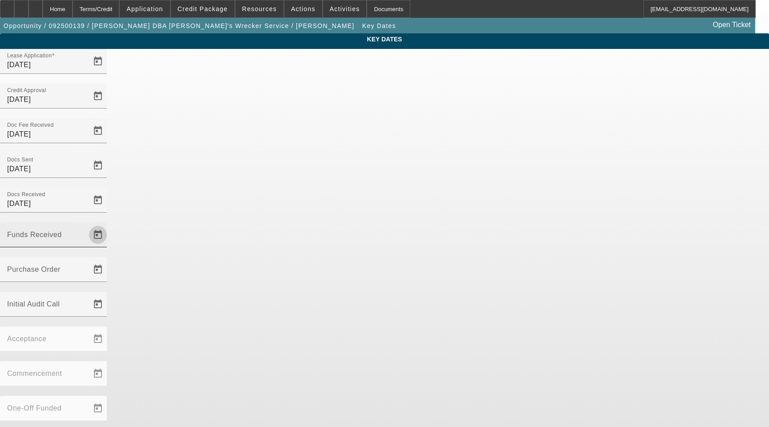
click at [109, 224] on span "Open calendar" at bounding box center [97, 234] width 21 height 21
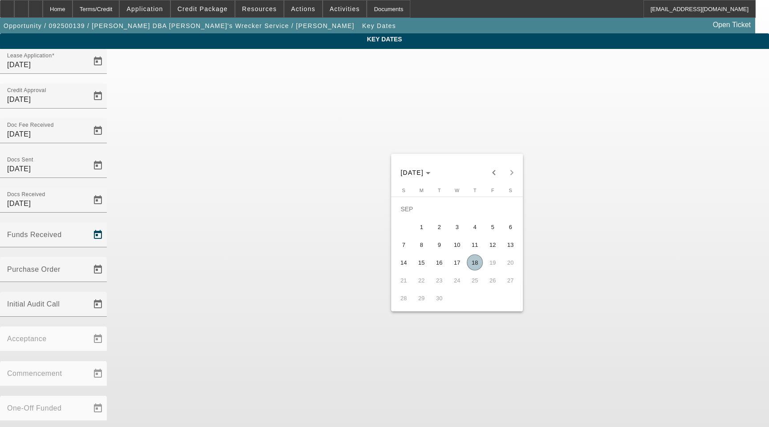
click at [475, 261] on span "18" at bounding box center [475, 262] width 16 height 16
type input "[DATE]"
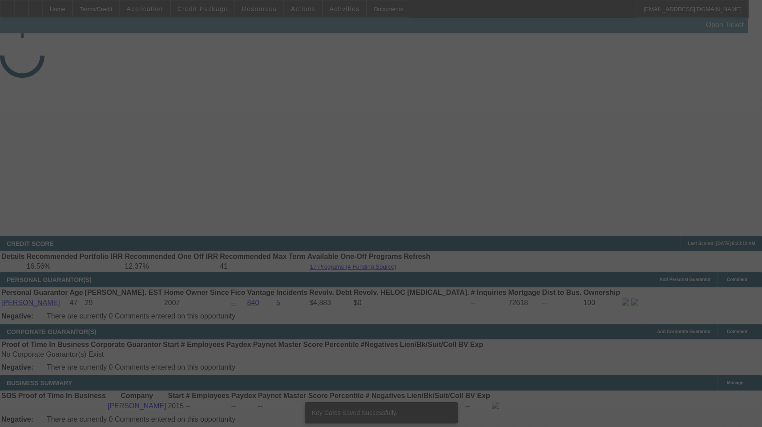
select select "3"
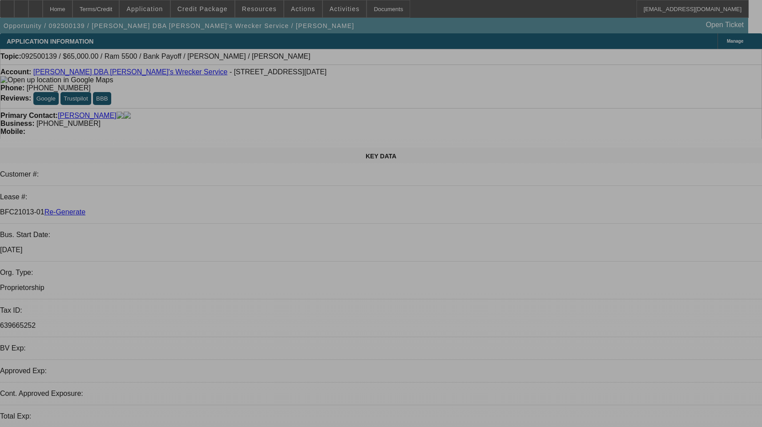
select select "0"
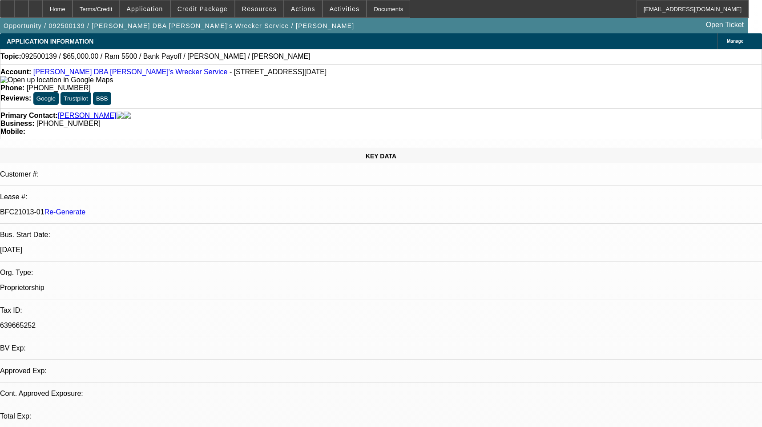
select select "0"
select select "1"
select select "6"
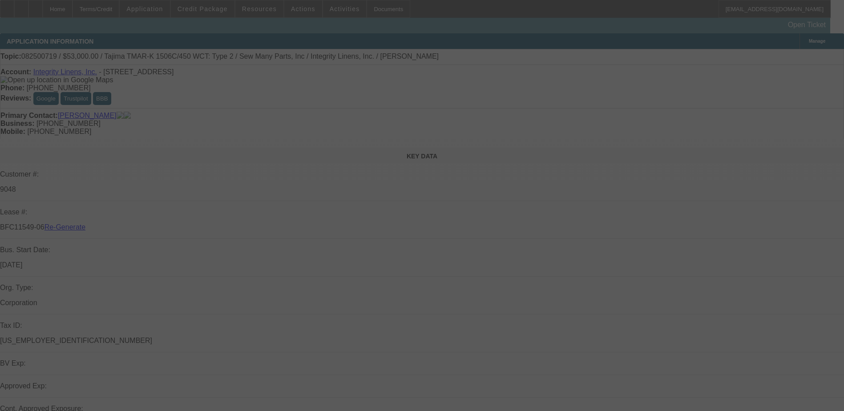
select select "4"
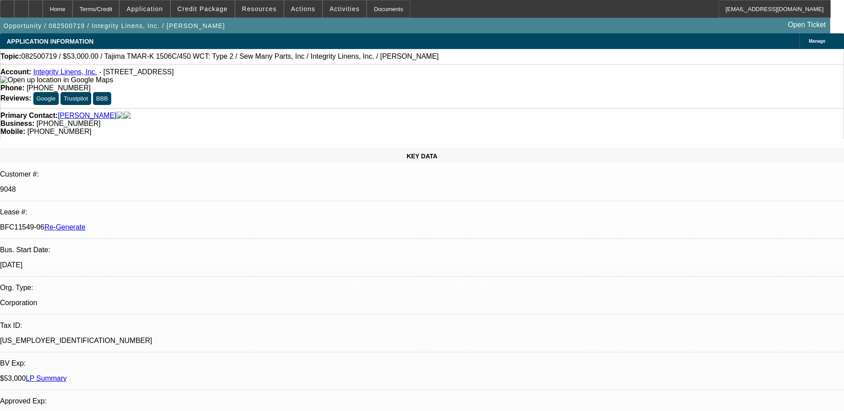
select select "0"
select select "2"
select select "0"
select select "2"
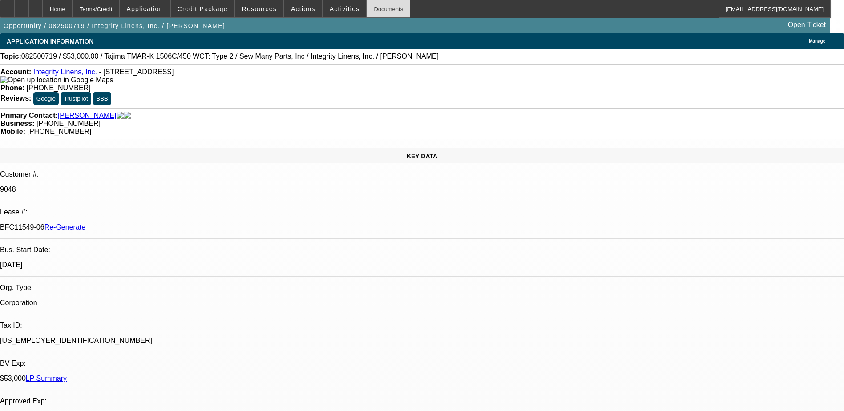
click at [370, 8] on div "Documents" at bounding box center [388, 9] width 44 height 18
click at [300, 9] on span "Actions" at bounding box center [303, 8] width 24 height 7
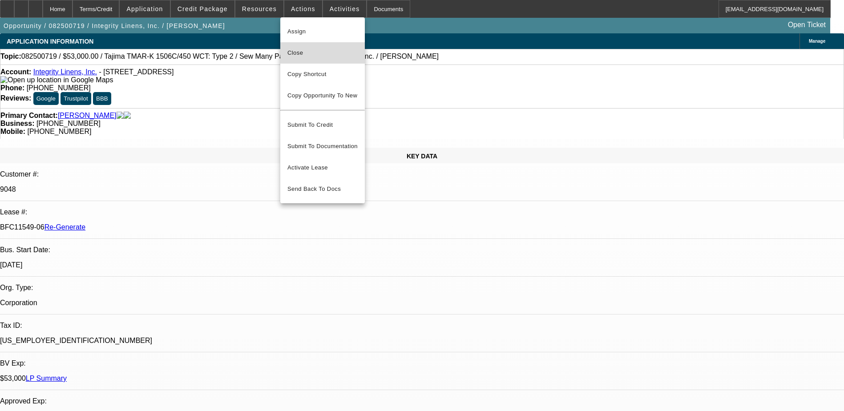
click at [294, 51] on span "Close" at bounding box center [322, 53] width 70 height 11
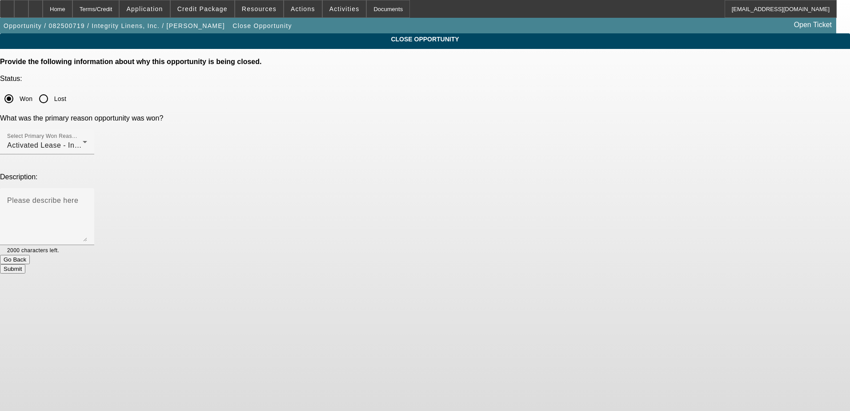
click at [25, 264] on button "Submit" at bounding box center [12, 268] width 25 height 9
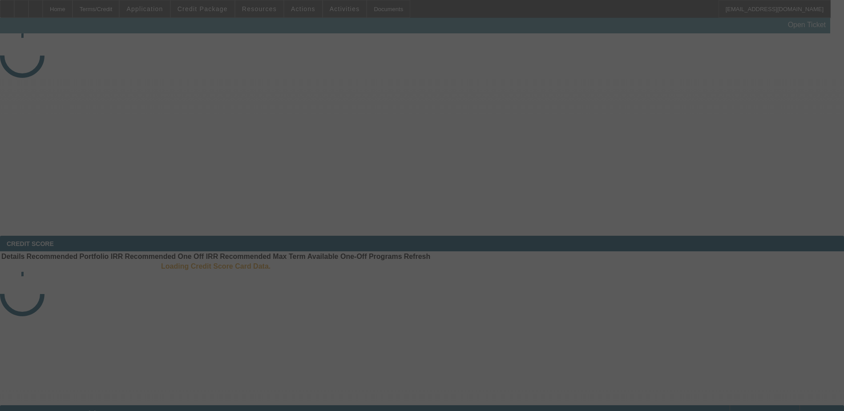
select select "4"
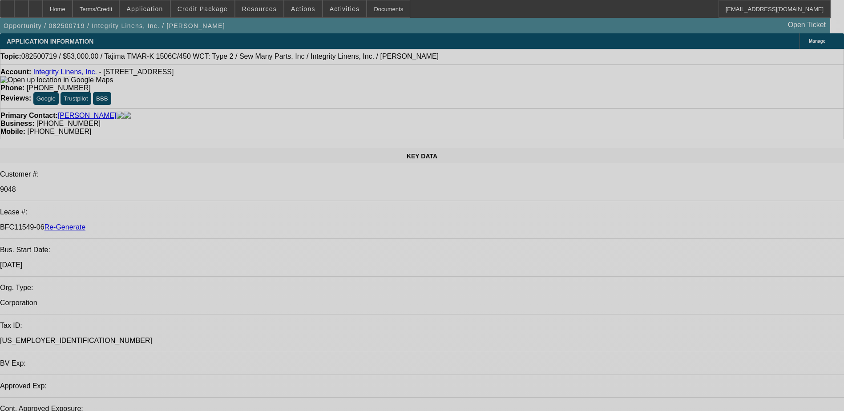
select select "0"
select select "2"
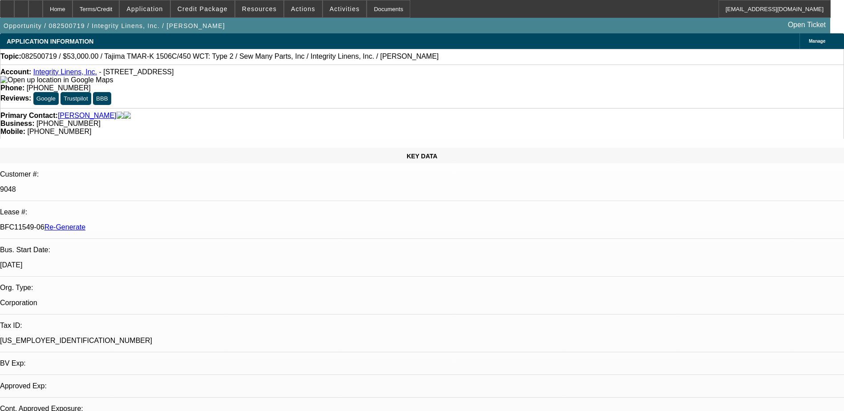
select select "0"
select select "1"
select select "2"
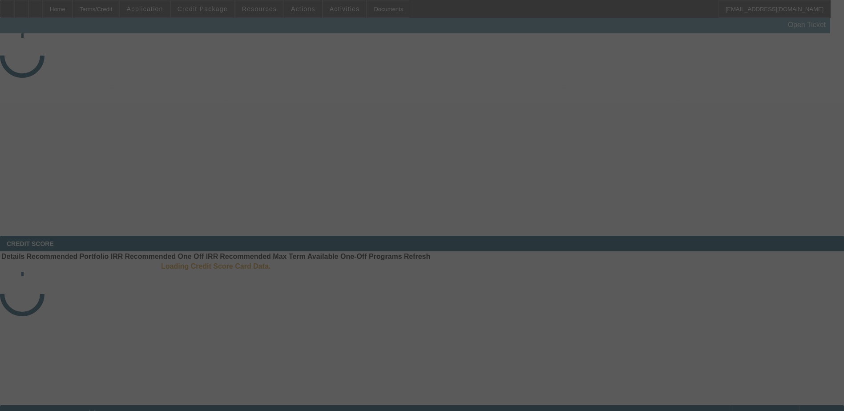
select select "3"
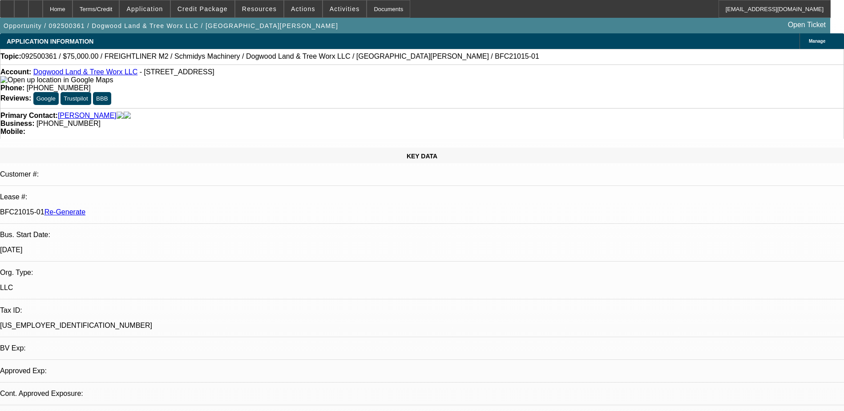
select select "0"
select select "1"
select select "3"
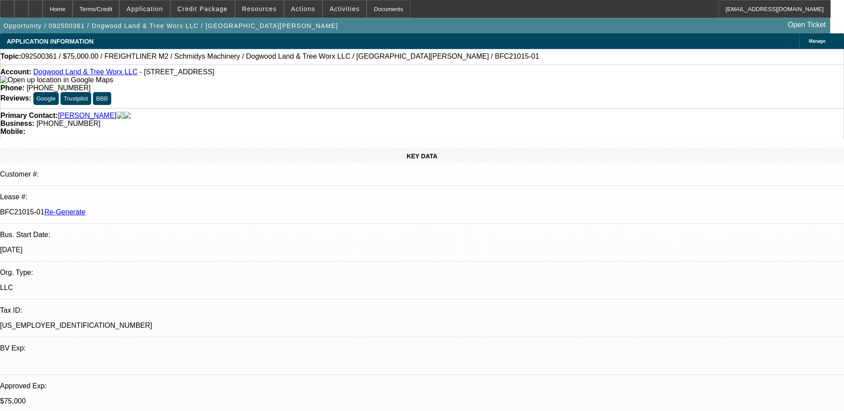
select select "6"
click at [374, 7] on div "Documents" at bounding box center [388, 9] width 44 height 18
click at [13, 81] on div "Account: Dogwood Land & Tree Worx LLC - [STREET_ADDRESS]" at bounding box center [421, 76] width 843 height 16
click at [16, 83] on img at bounding box center [56, 80] width 113 height 8
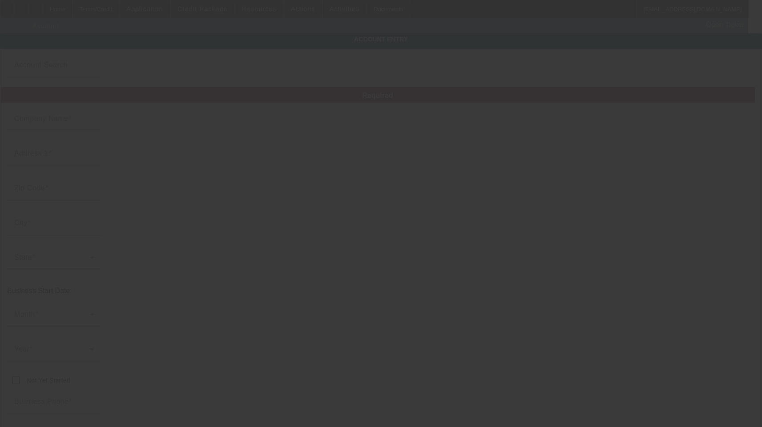
type input "Dogwood Land & Tree Worx LLC"
type input "[STREET_ADDRESS]"
type input "27302"
type input "Mebane"
type input "[PHONE_NUMBER]"
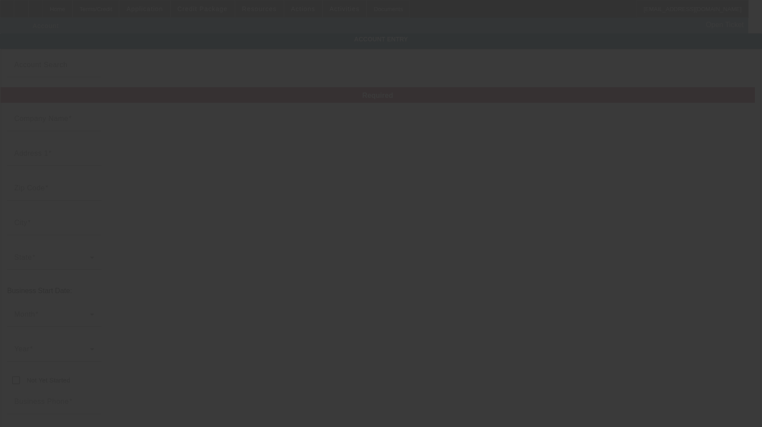
type input "[PERSON_NAME][EMAIL_ADDRESS][PERSON_NAME][DOMAIN_NAME]"
type input "[US_EMPLOYER_IDENTIFICATION_NUMBER]"
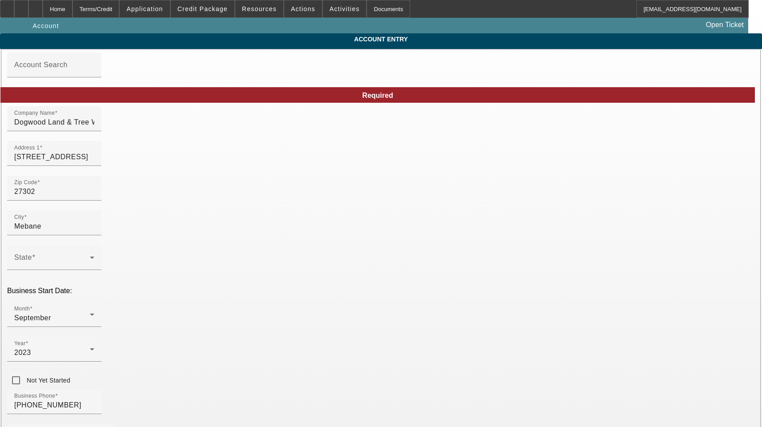
type input "[DATE]"
click at [94, 128] on input "Dogwood Land & Tree Worx LLC" at bounding box center [54, 122] width 80 height 11
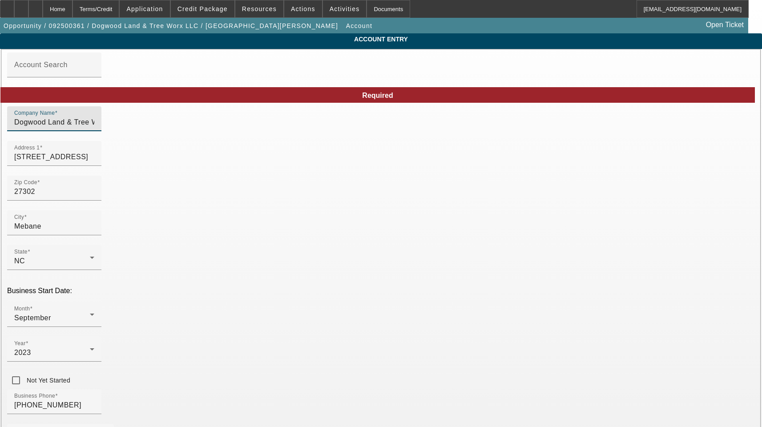
click at [94, 128] on input "Dogwood Land & Tree Worx LLC" at bounding box center [54, 122] width 80 height 11
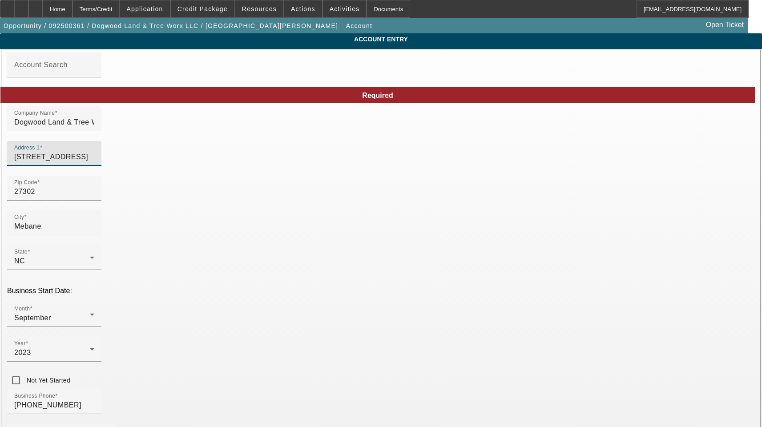
drag, startPoint x: 223, startPoint y: 167, endPoint x: 113, endPoint y: 168, distance: 109.9
paste input "Alamance"
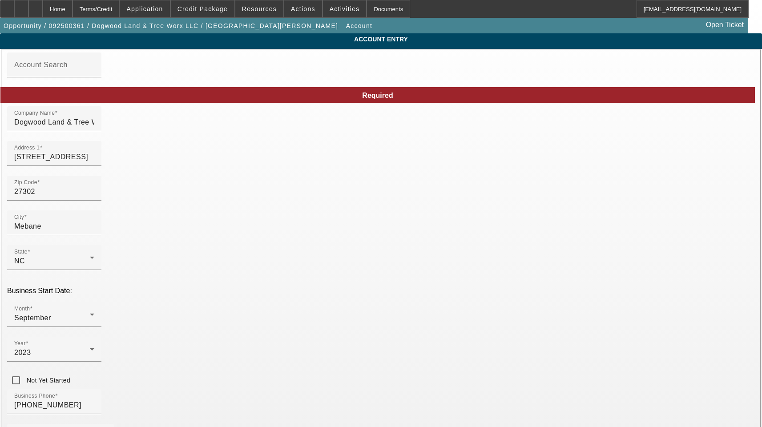
type input "Alamance"
drag, startPoint x: 188, startPoint y: 314, endPoint x: 12, endPoint y: 299, distance: 177.1
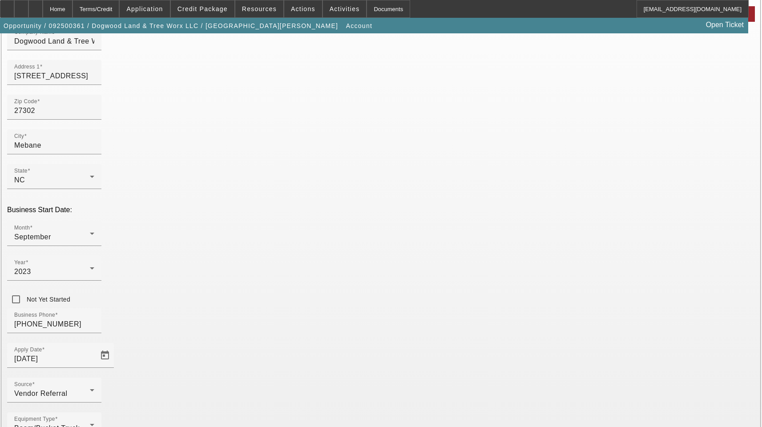
scroll to position [89, 0]
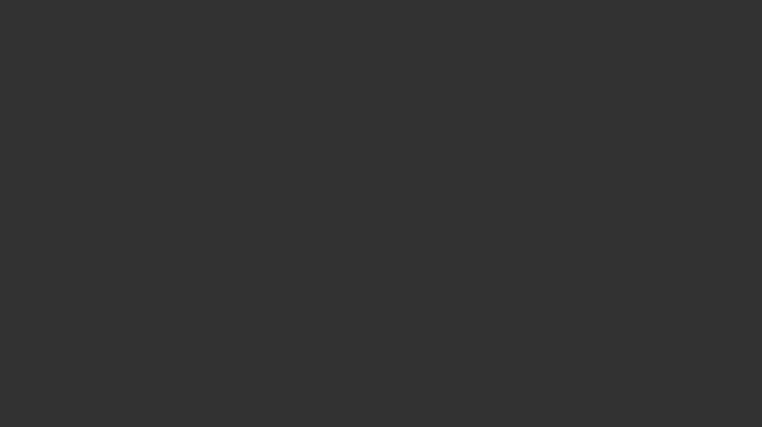
select select "3"
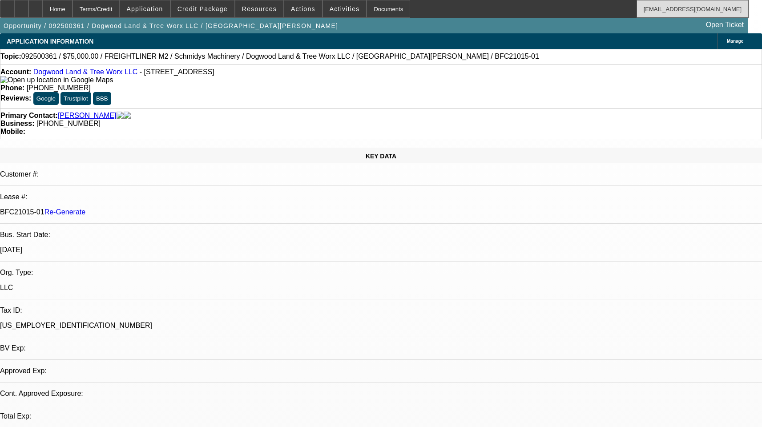
select select "0"
select select "1"
select select "3"
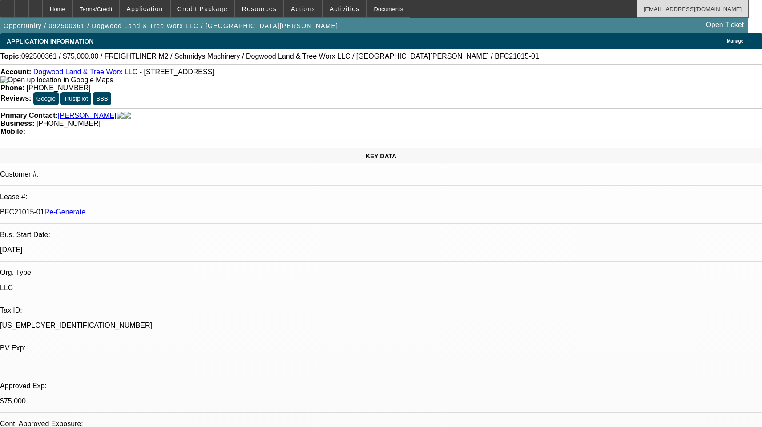
select select "6"
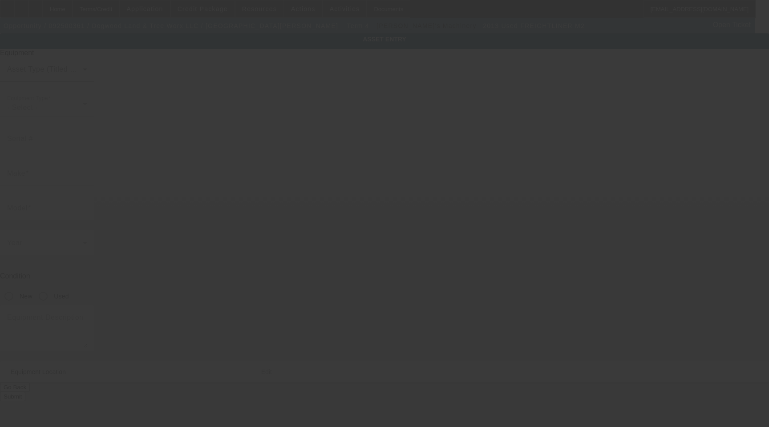
type input "[US_VEHICLE_IDENTIFICATION_NUMBER]"
type input "Freightliner"
type input "M2"
radio input "true"
type input "[STREET_ADDRESS]"
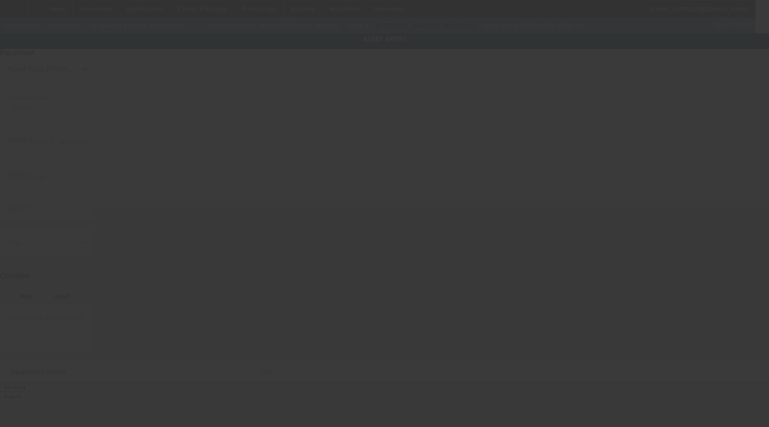
type input "Mebane"
type input "27302"
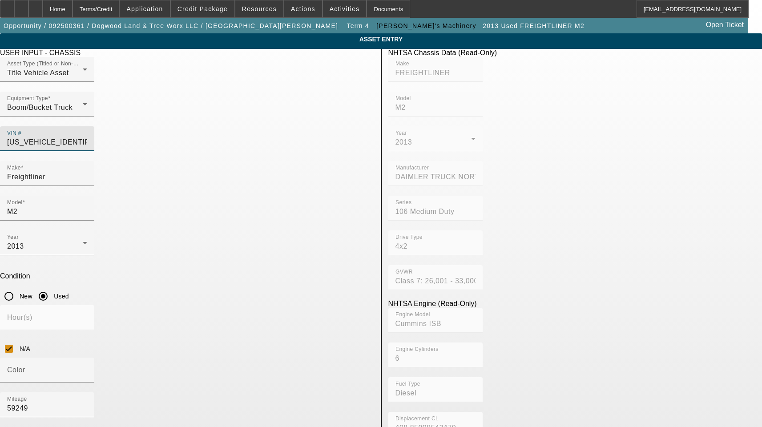
click at [87, 137] on input "[US_VEHICLE_IDENTIFICATION_NUMBER]" at bounding box center [47, 142] width 80 height 11
paste input ","
type input "[US_VEHICLE_IDENTIFICATION_NUMBER],"
type input "[US_VEHICLE_IDENTIFICATION_NUMBER]"
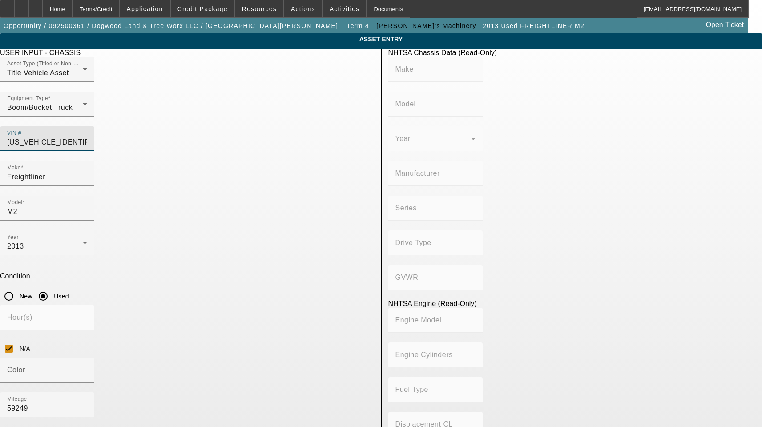
type input "FREIGHTLINER"
type input "M2"
type input "DAIMLER TRUCK NORTH AMERICA LLC"
type input "106 Medium Duty"
type input "4x2"
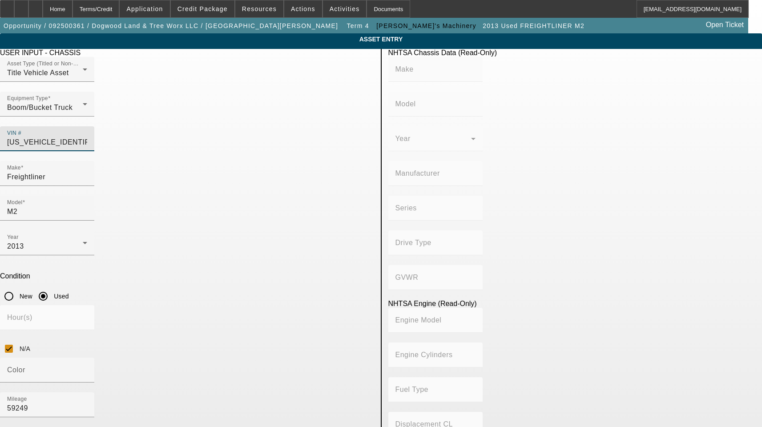
type input "Class 7: 26,001 - 33,000 lb (11,794 - 14,969 kg)"
type input "Cummins ISB"
type input "6"
type input "Diesel"
type input "408.85908543470"
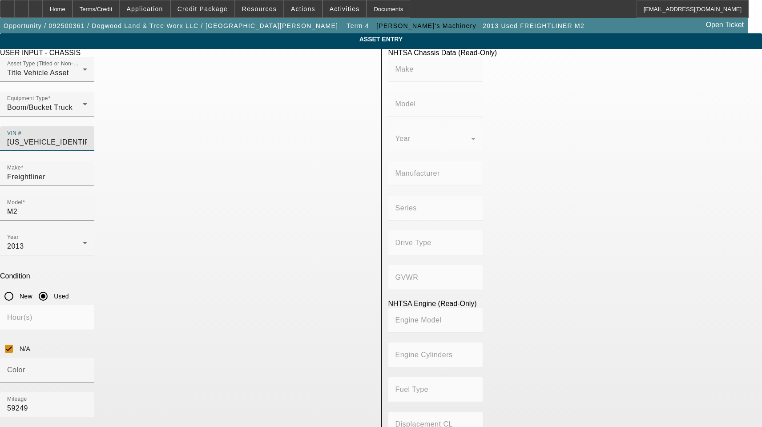
type input "6.7"
click at [87, 172] on input "Freightliner" at bounding box center [47, 177] width 80 height 11
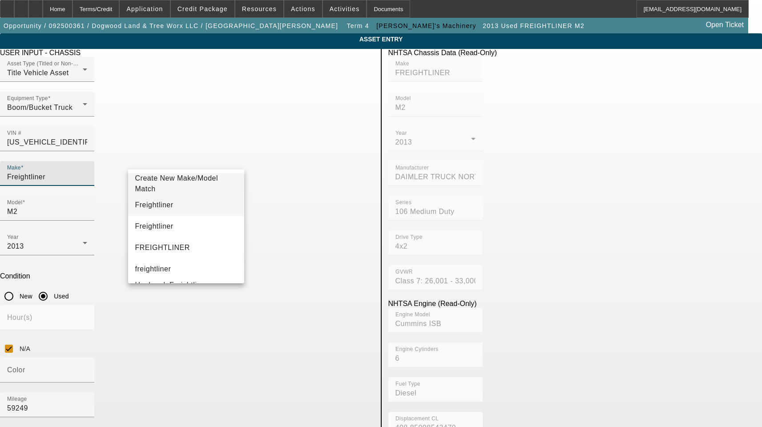
type input "Freightliner"
click at [159, 202] on span "Freightliner" at bounding box center [154, 205] width 38 height 8
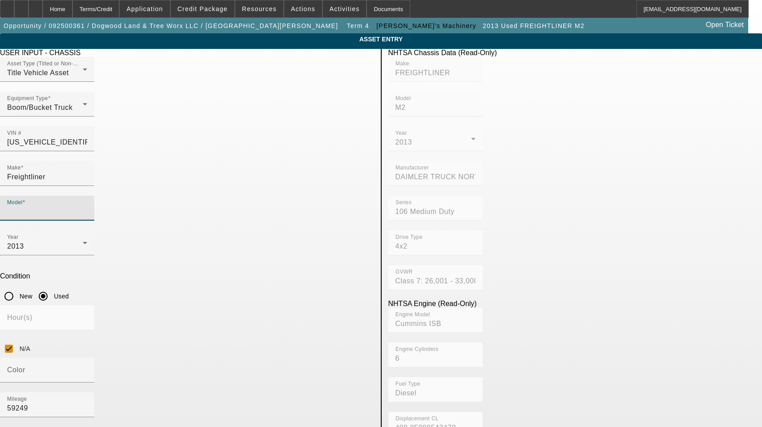
click at [87, 206] on input "Model" at bounding box center [47, 211] width 80 height 11
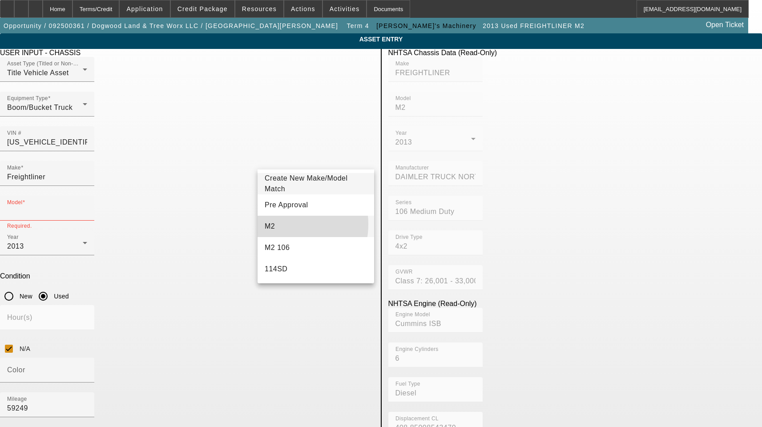
click at [282, 224] on mat-option "M2" at bounding box center [316, 226] width 117 height 21
type input "M2"
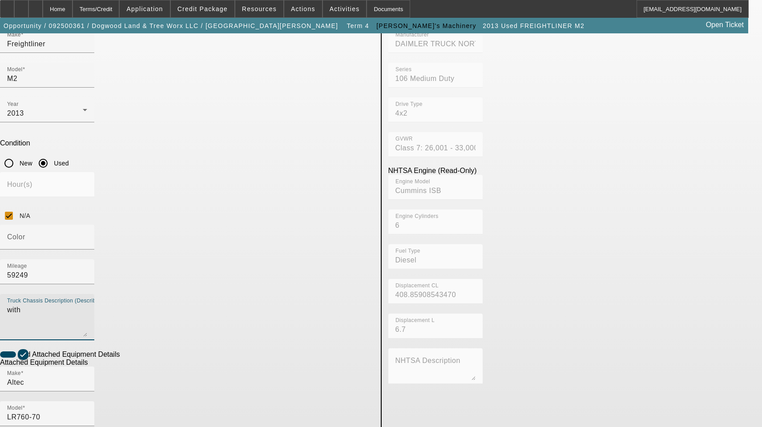
scroll to position [133, 0]
type textarea "with"
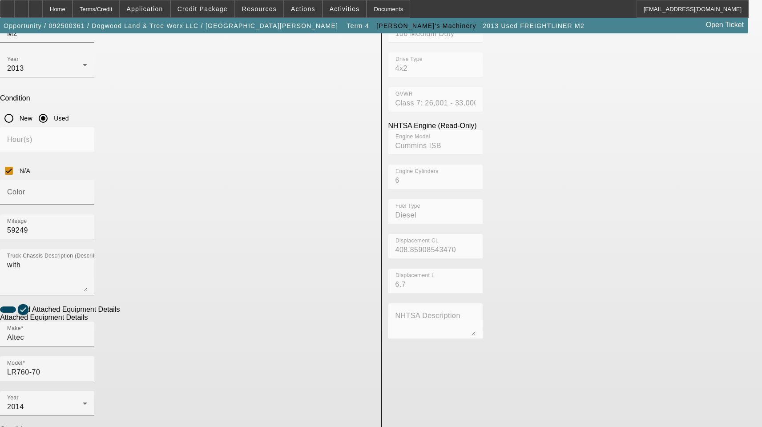
scroll to position [181, 0]
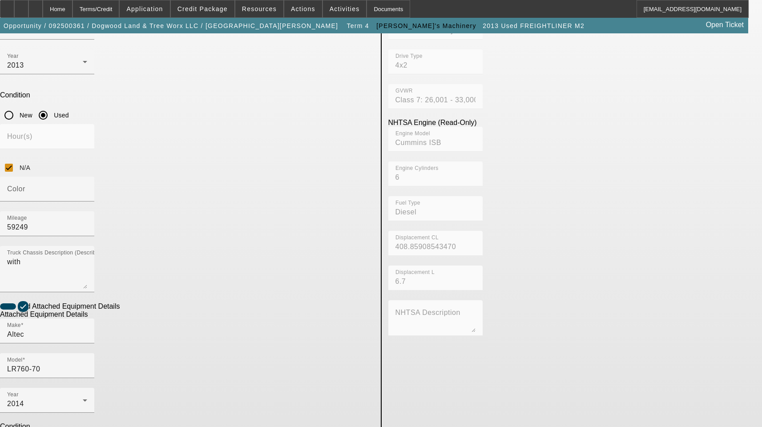
type textarea "Elevator Model Boom Includes All Accessories, Attachments and Options"
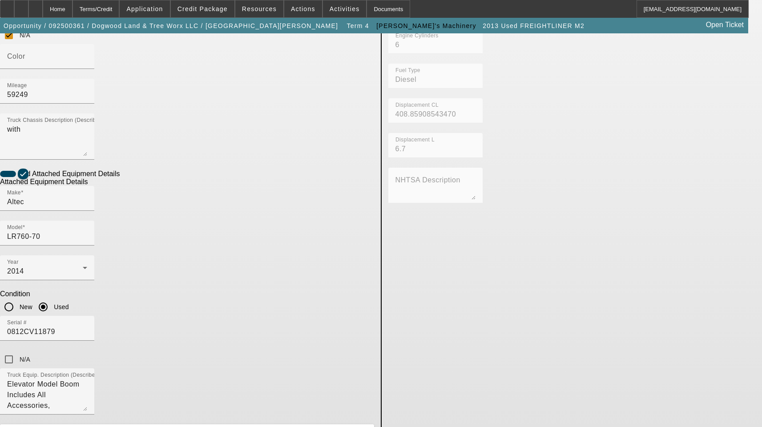
scroll to position [359, 0]
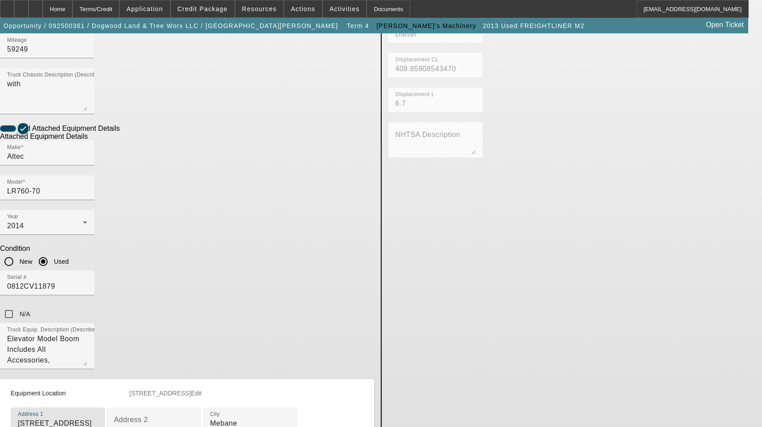
click at [98, 418] on input "2619H Mebane Oaks Road" at bounding box center [58, 423] width 80 height 11
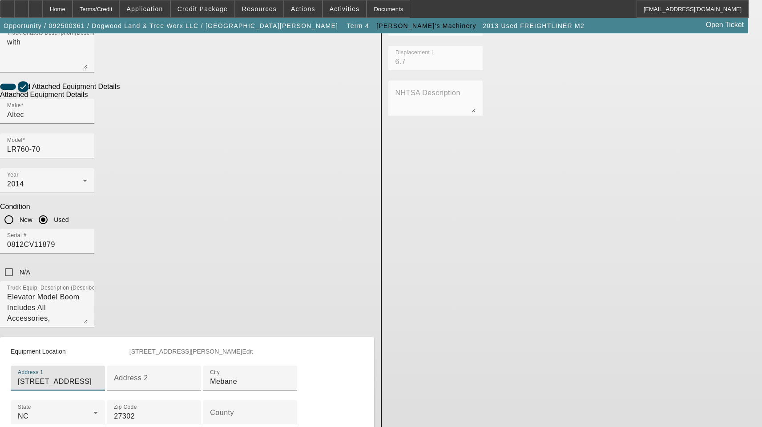
scroll to position [448, 0]
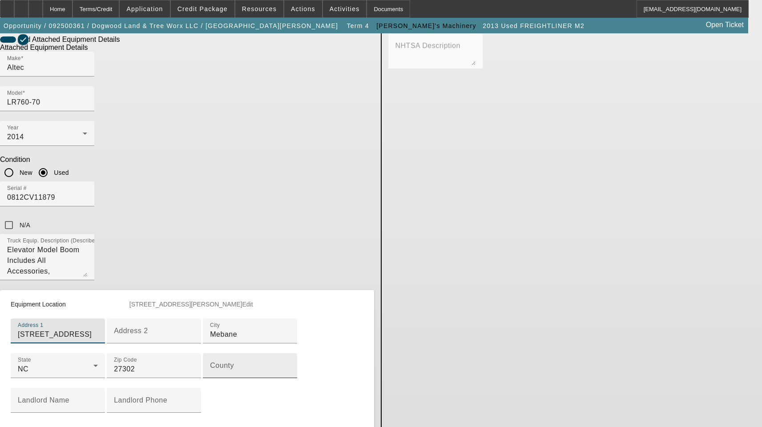
type input "2619H Mebane Oaks Rd"
click at [210, 353] on div "County" at bounding box center [250, 365] width 80 height 25
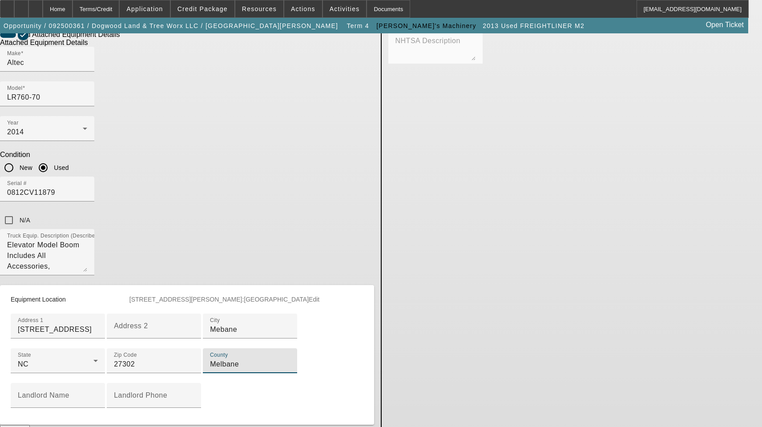
scroll to position [485, 0]
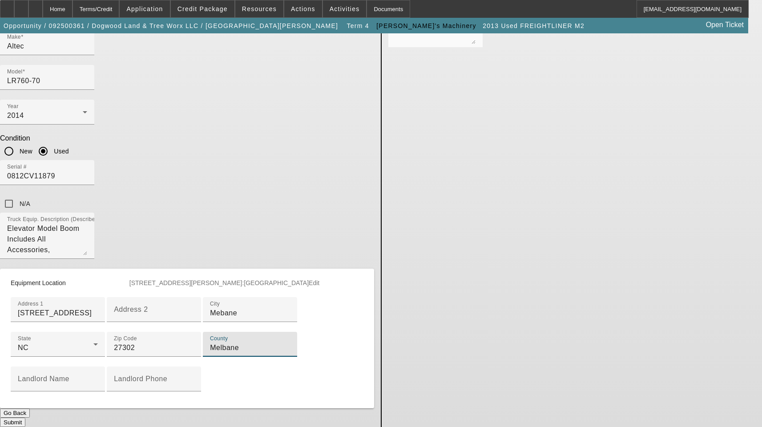
type input "Melbane"
click at [25, 418] on button "Submit" at bounding box center [12, 422] width 25 height 9
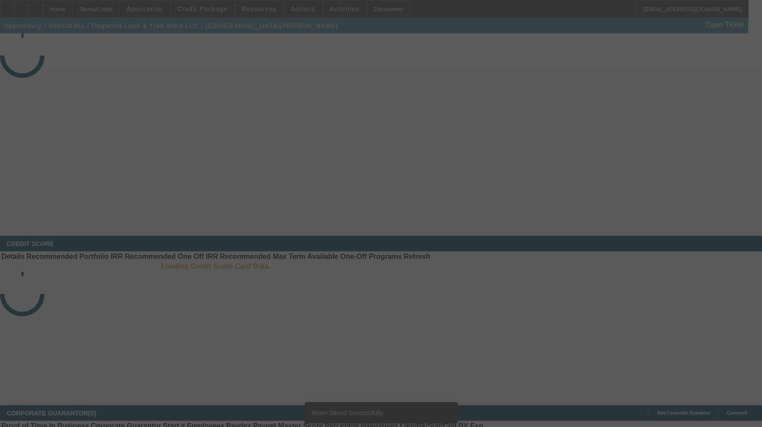
select select "3"
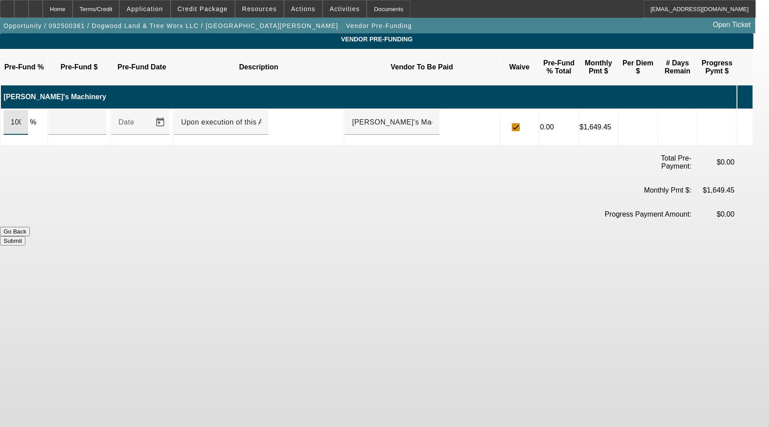
click at [21, 117] on input "100" at bounding box center [16, 122] width 10 height 11
type input "$115,000.00"
click at [25, 236] on button "Submit" at bounding box center [12, 240] width 25 height 9
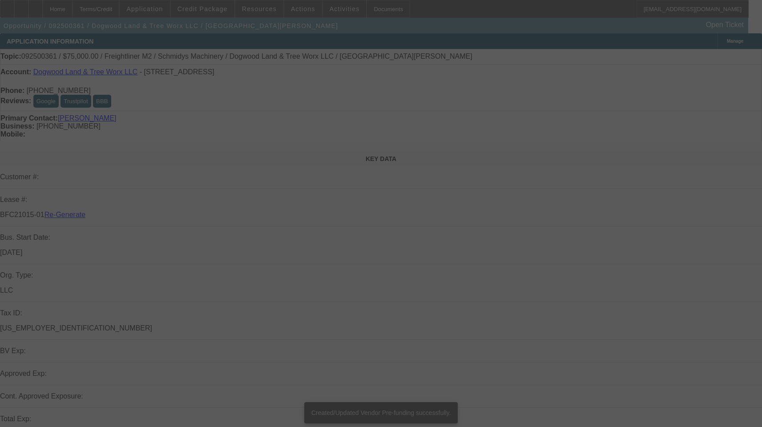
select select "3"
